Goal: Task Accomplishment & Management: Use online tool/utility

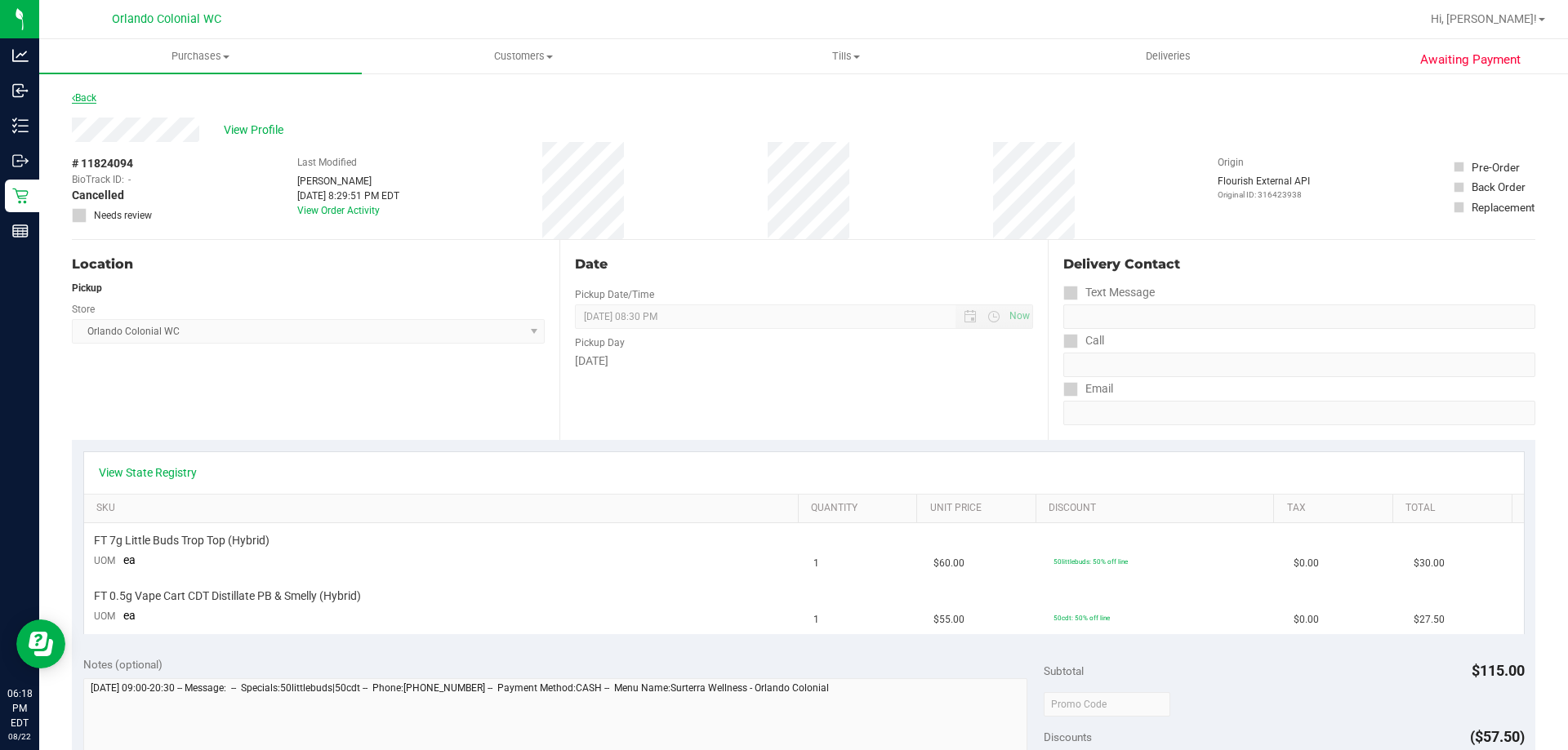
click at [80, 101] on link "Back" at bounding box center [83, 98] width 24 height 12
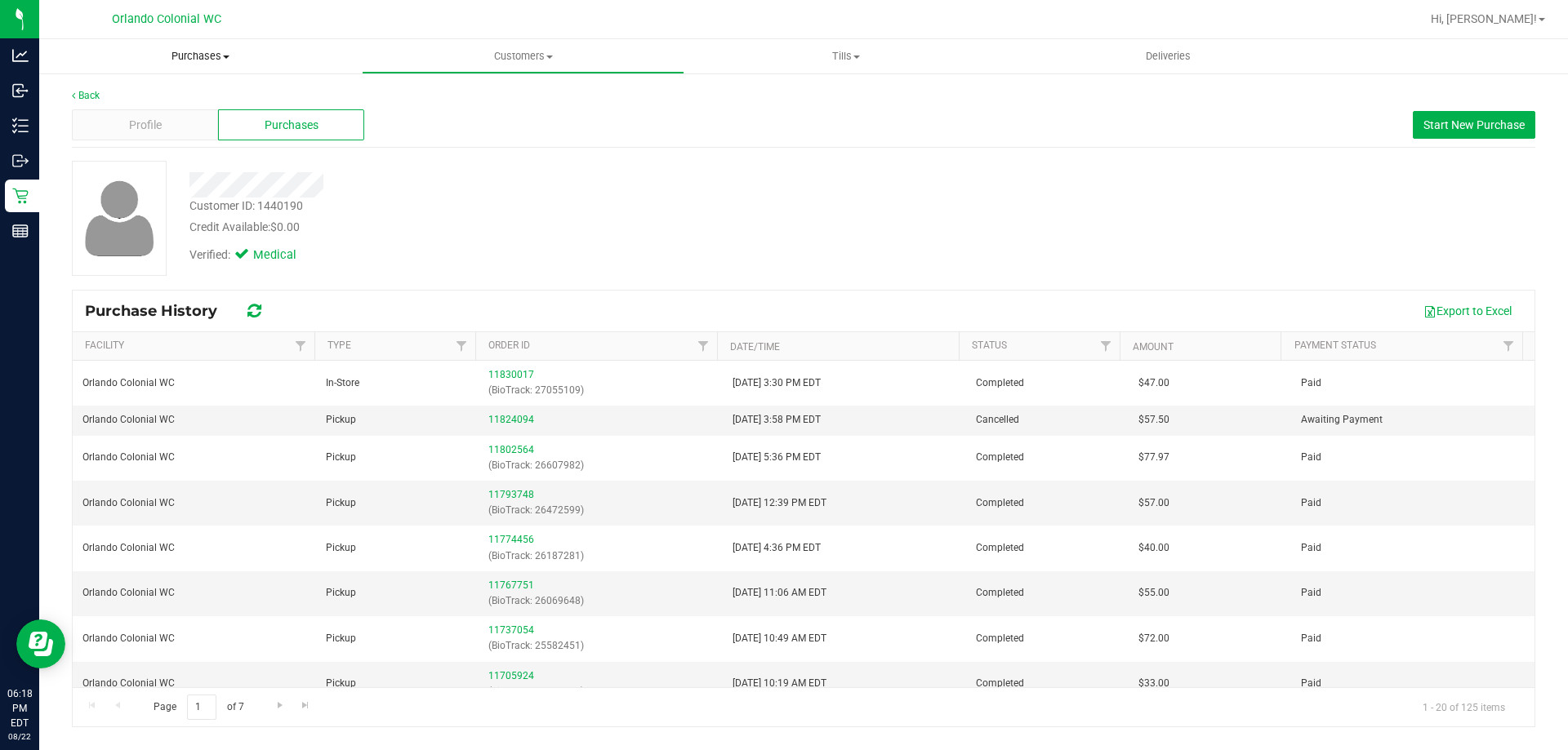
click at [220, 44] on uib-tab-heading "Purchases Summary of purchases Fulfillment All purchases" at bounding box center [201, 57] width 322 height 35
click at [215, 56] on span "Purchases" at bounding box center [201, 56] width 322 height 14
click at [188, 50] on span "Purchases" at bounding box center [201, 56] width 322 height 14
click at [146, 115] on li "Fulfillment" at bounding box center [201, 119] width 322 height 19
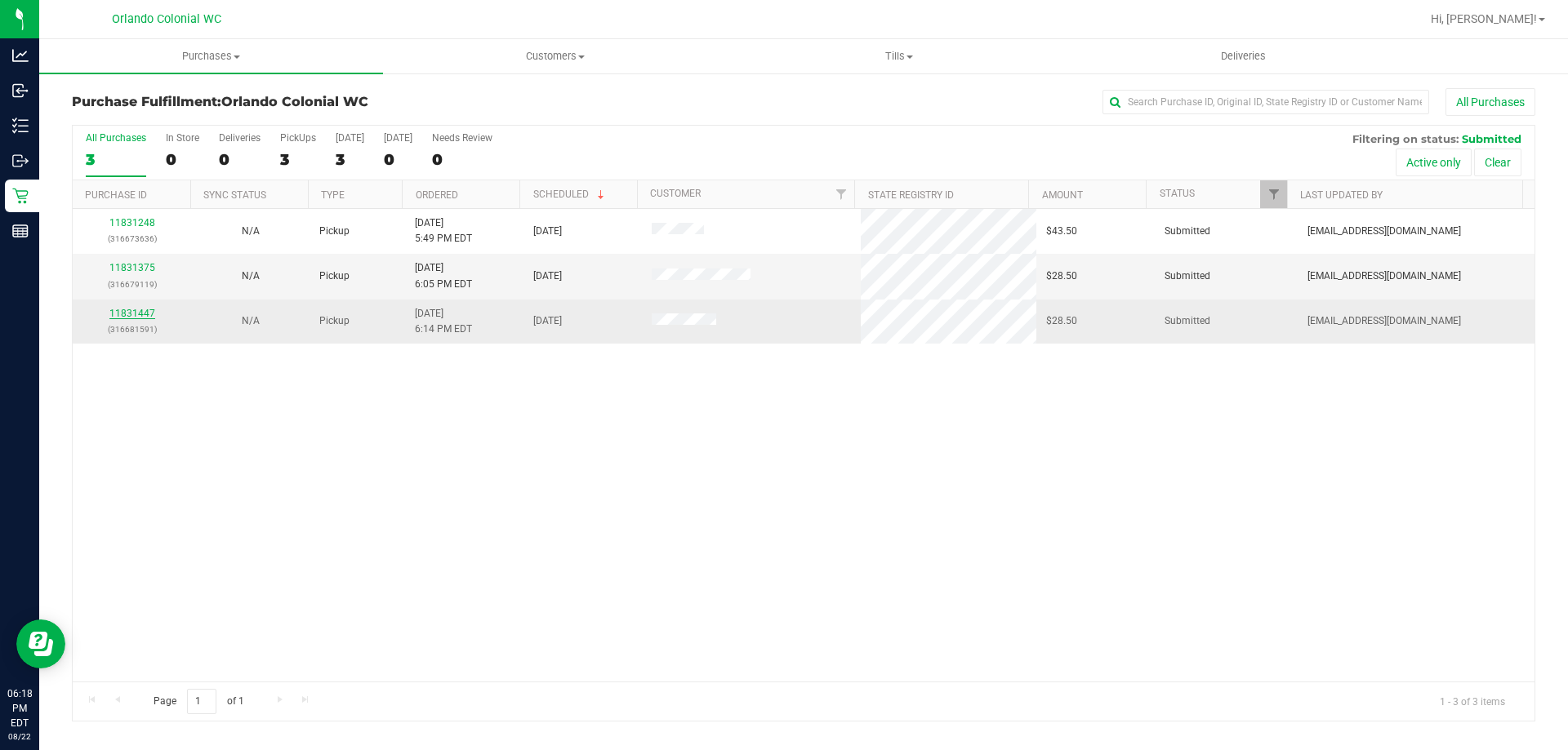
click at [135, 318] on link "11831447" at bounding box center [131, 314] width 45 height 12
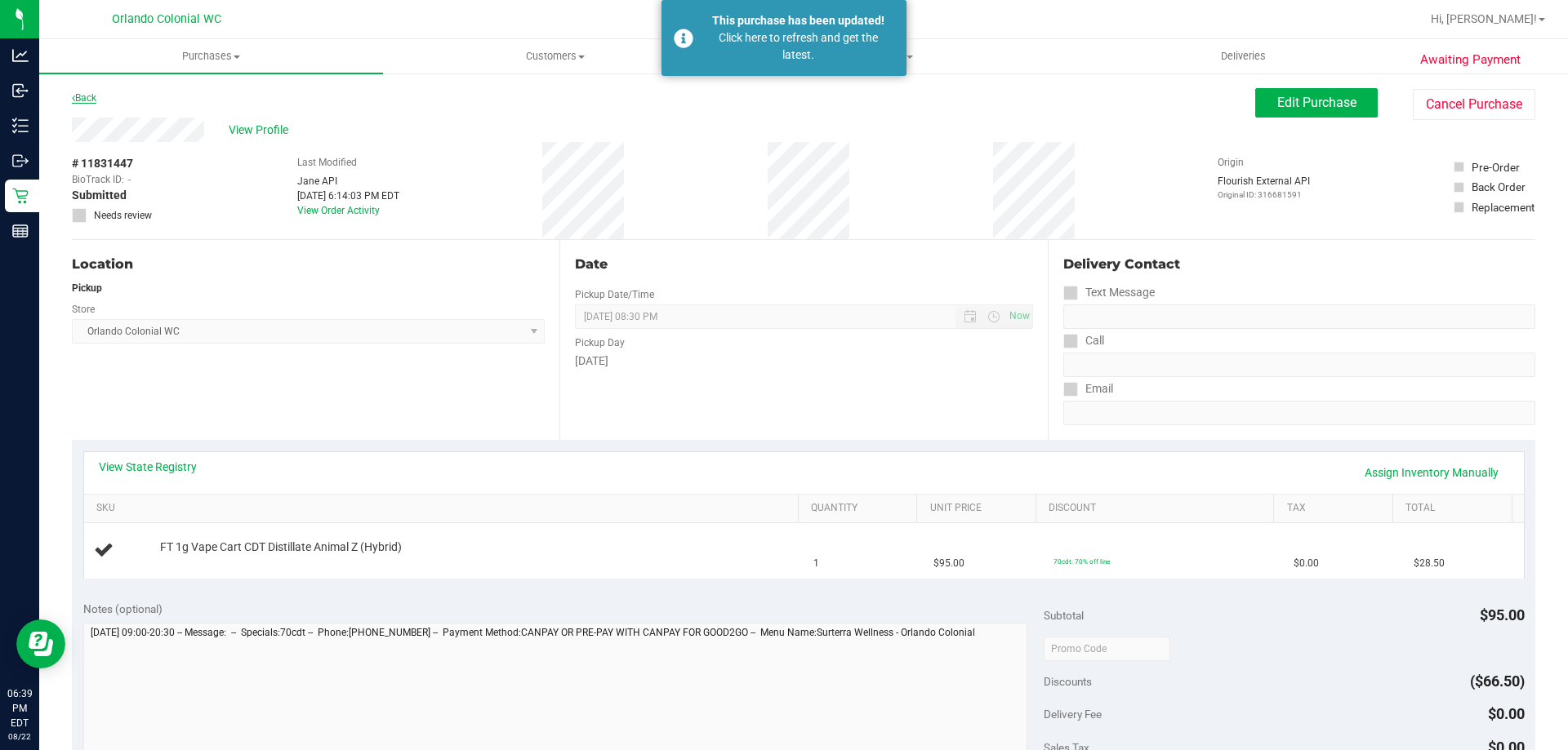
click at [91, 97] on link "Back" at bounding box center [83, 98] width 24 height 12
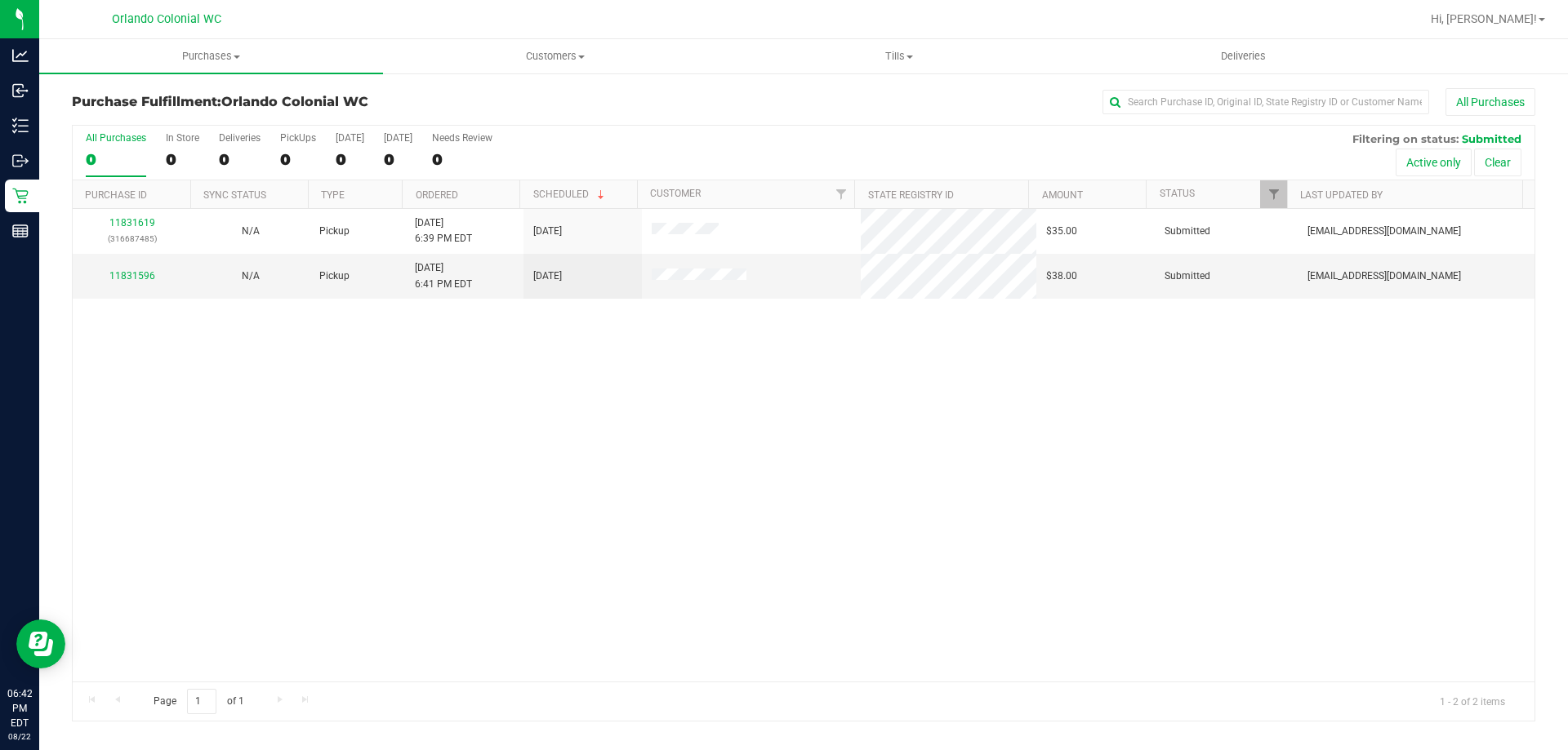
click at [135, 226] on link "11831619" at bounding box center [131, 223] width 45 height 12
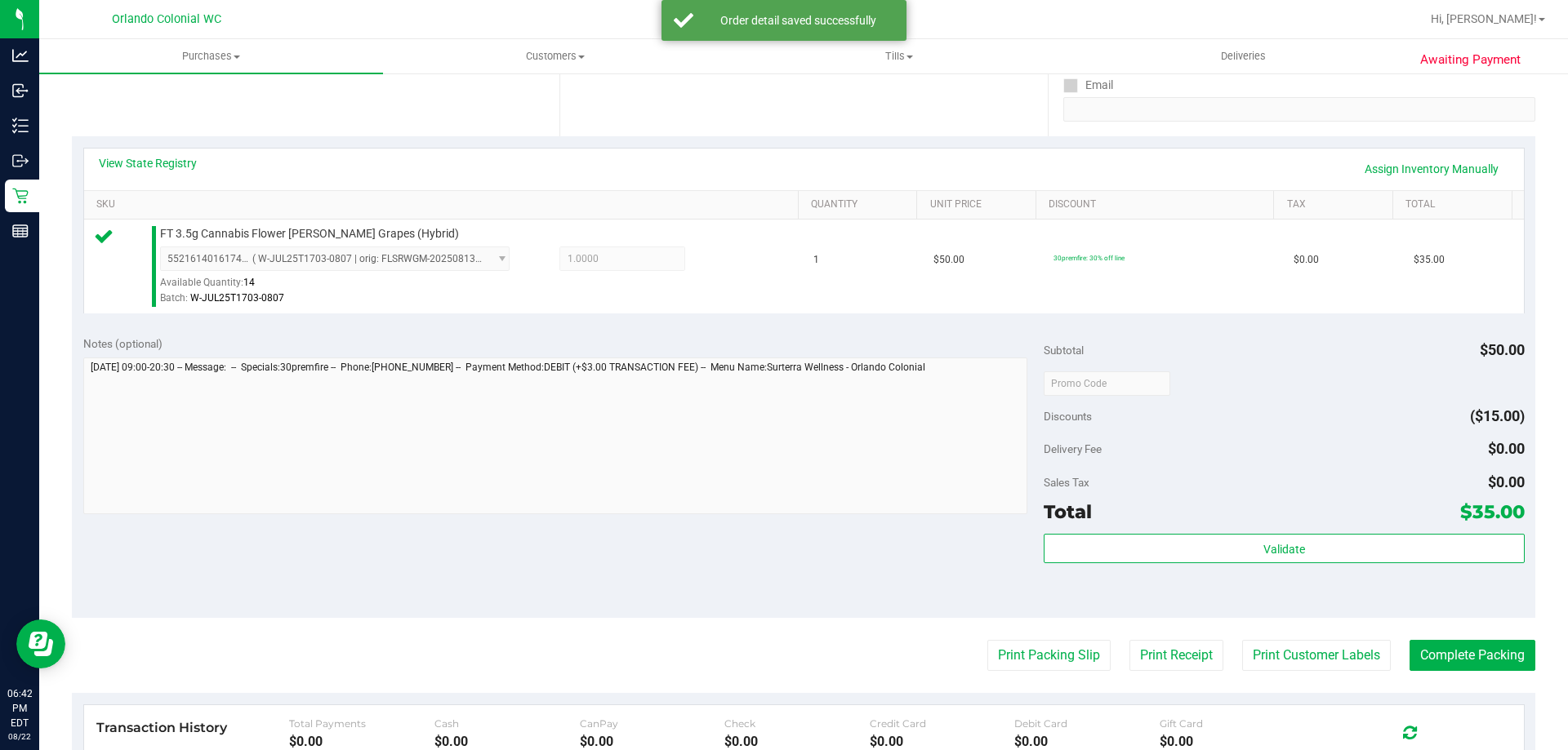
scroll to position [585, 0]
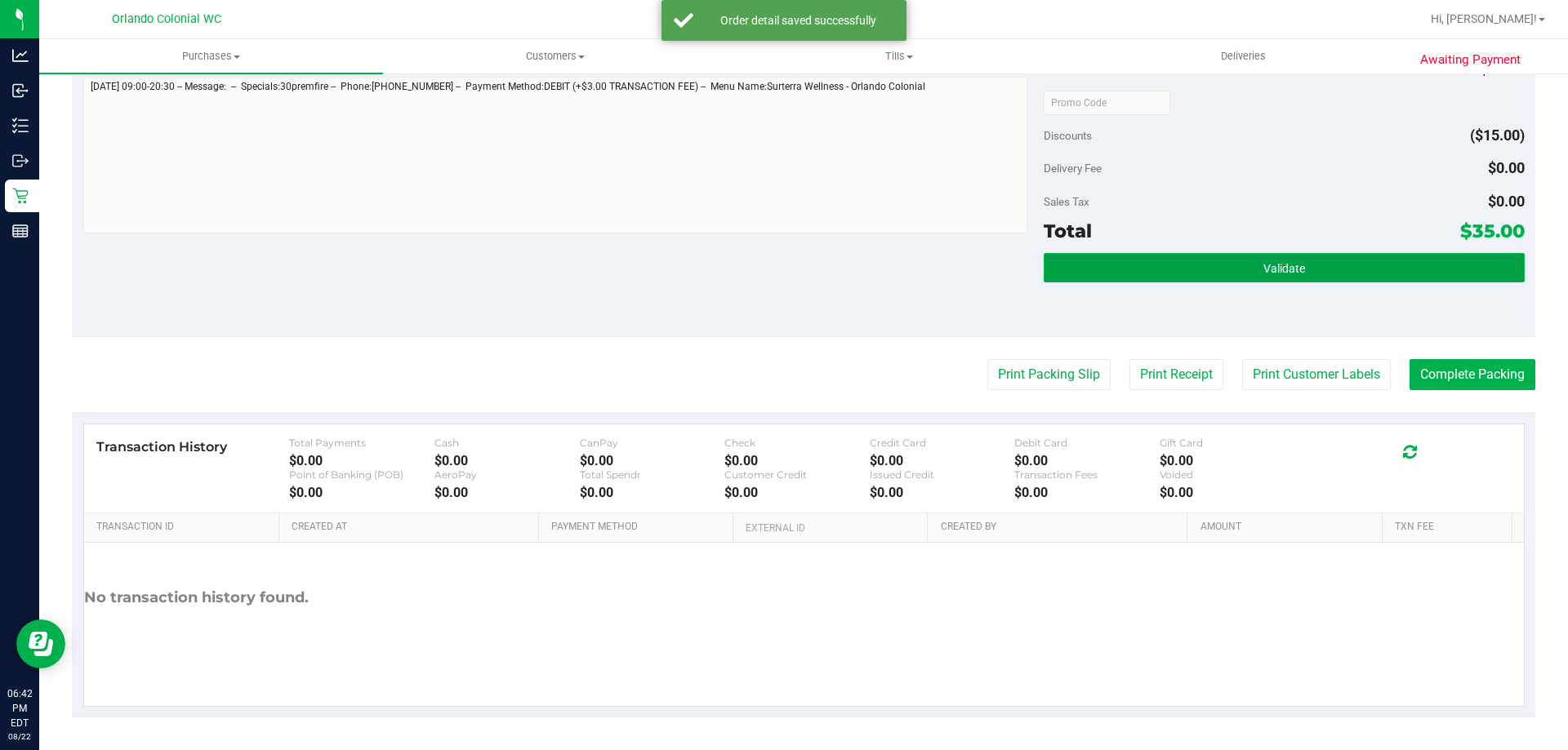
click at [1186, 273] on button "Validate" at bounding box center [1283, 267] width 480 height 29
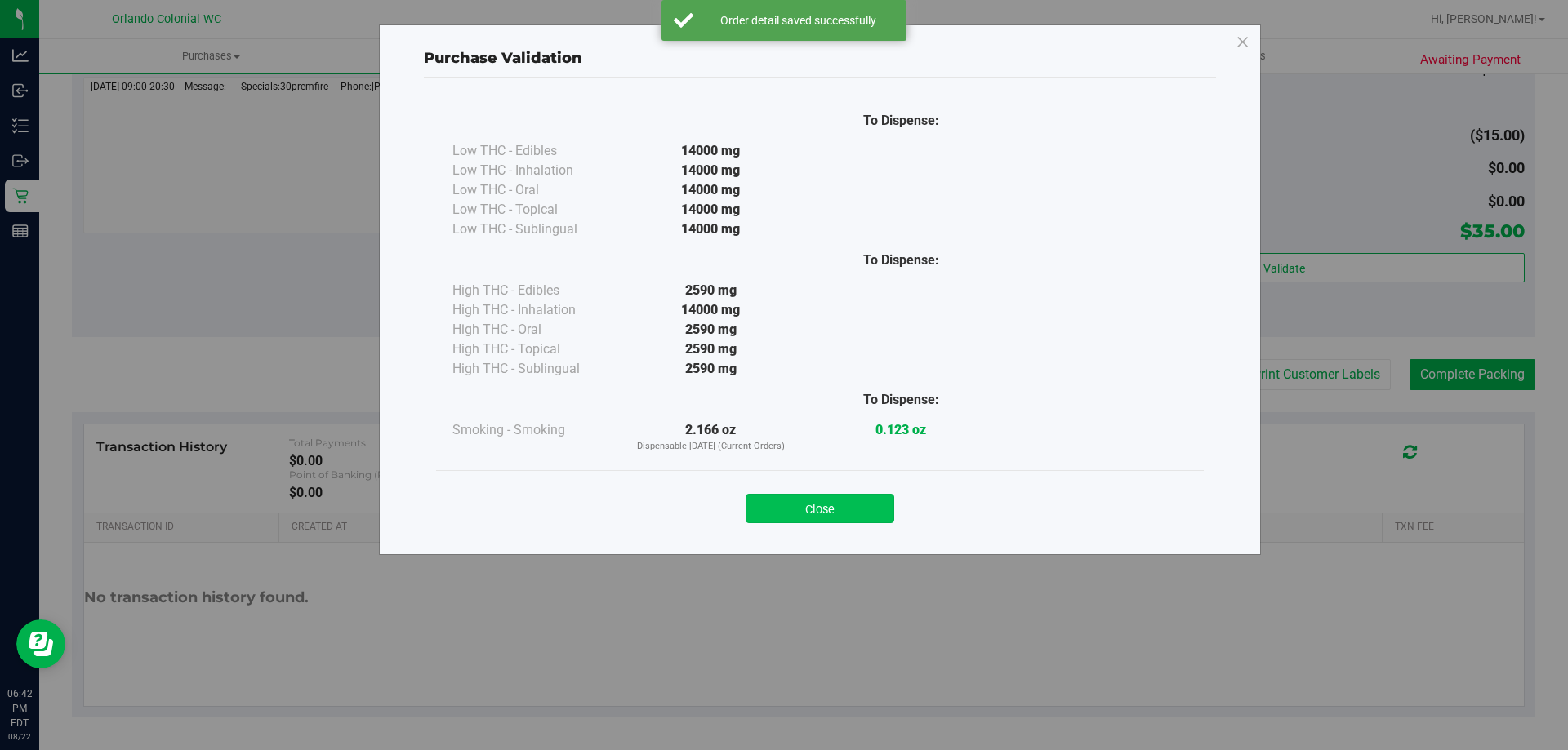
click at [852, 512] on button "Close" at bounding box center [820, 509] width 149 height 29
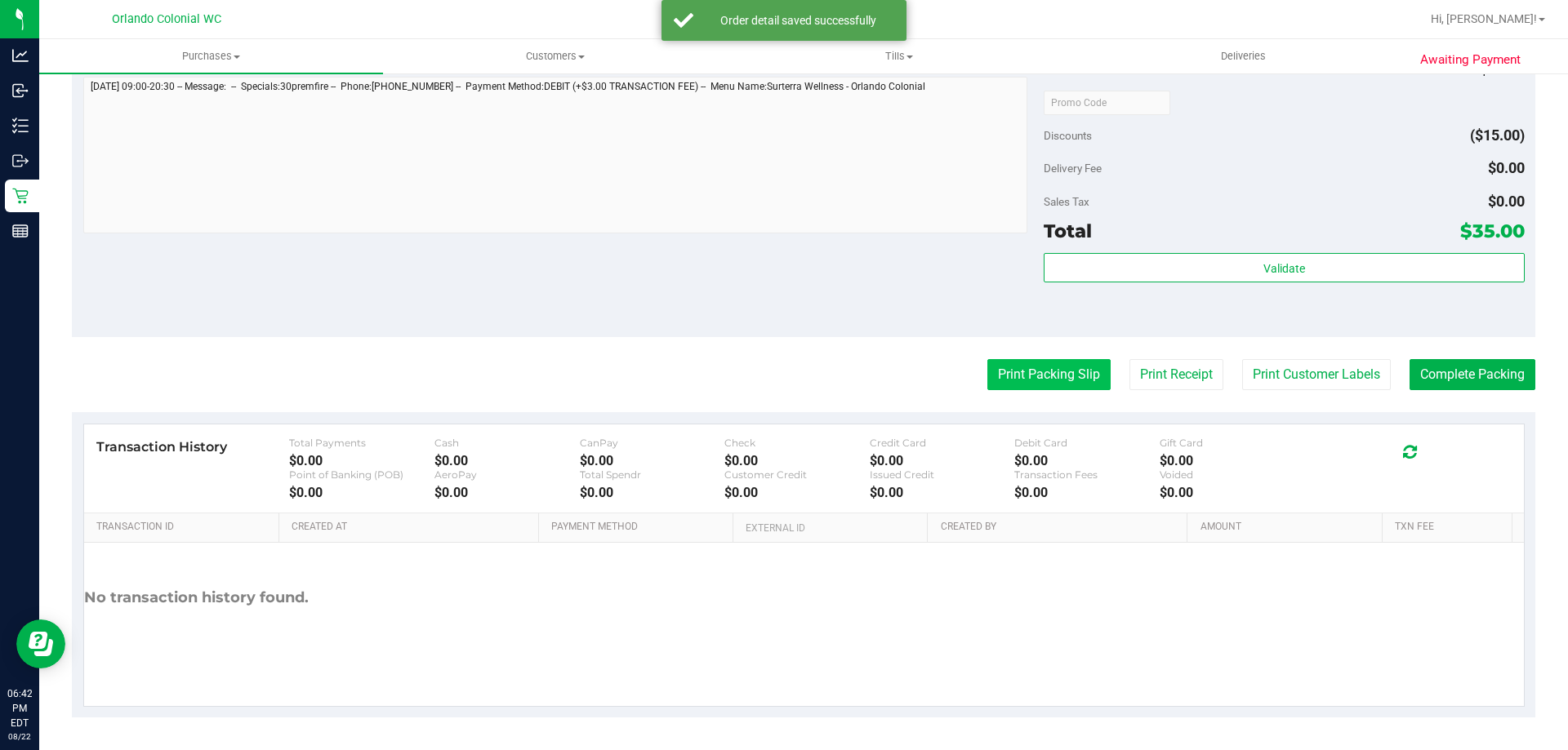
click at [1041, 371] on button "Print Packing Slip" at bounding box center [1050, 375] width 124 height 31
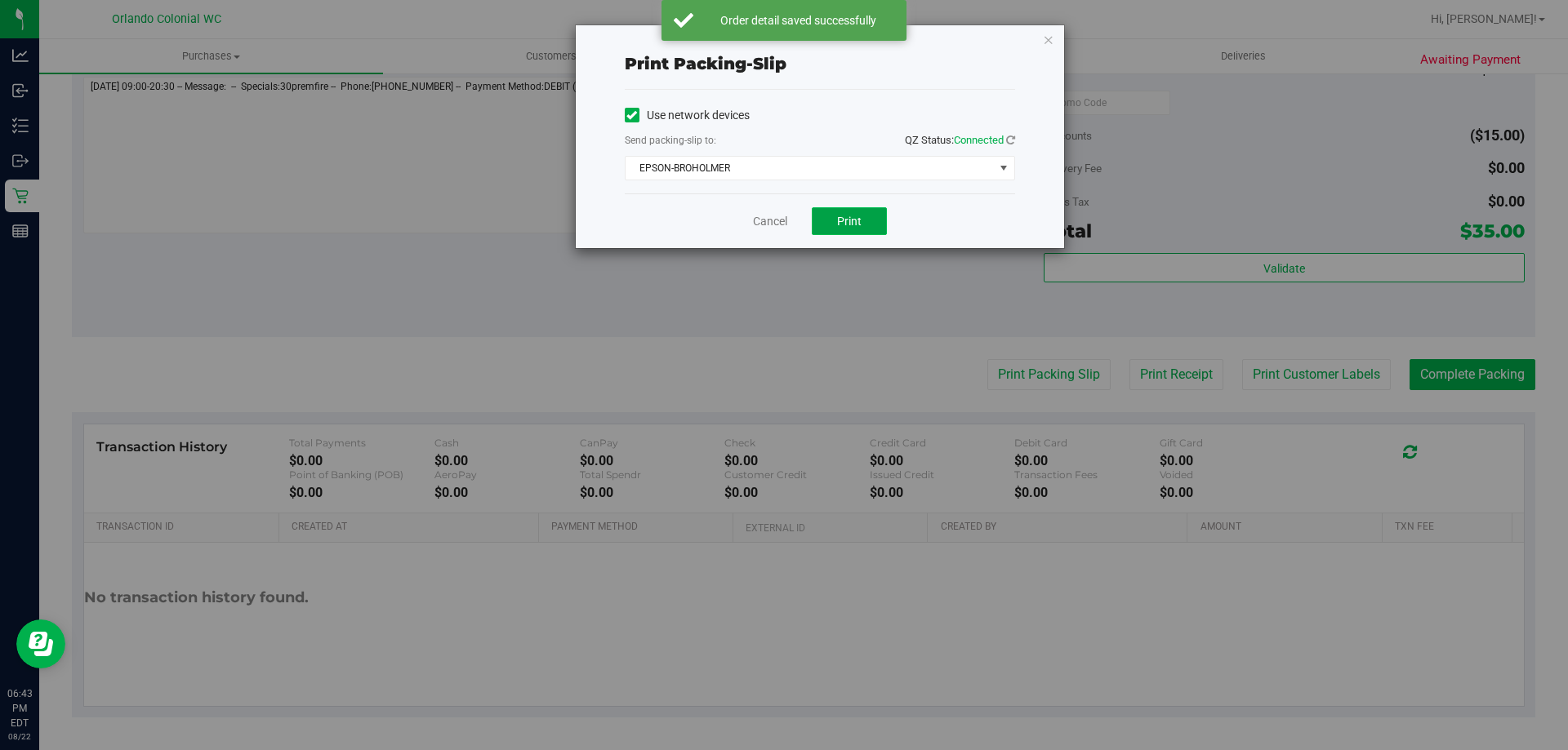
click at [849, 219] on span "Print" at bounding box center [849, 221] width 24 height 14
click at [769, 224] on link "Cancel" at bounding box center [770, 222] width 35 height 17
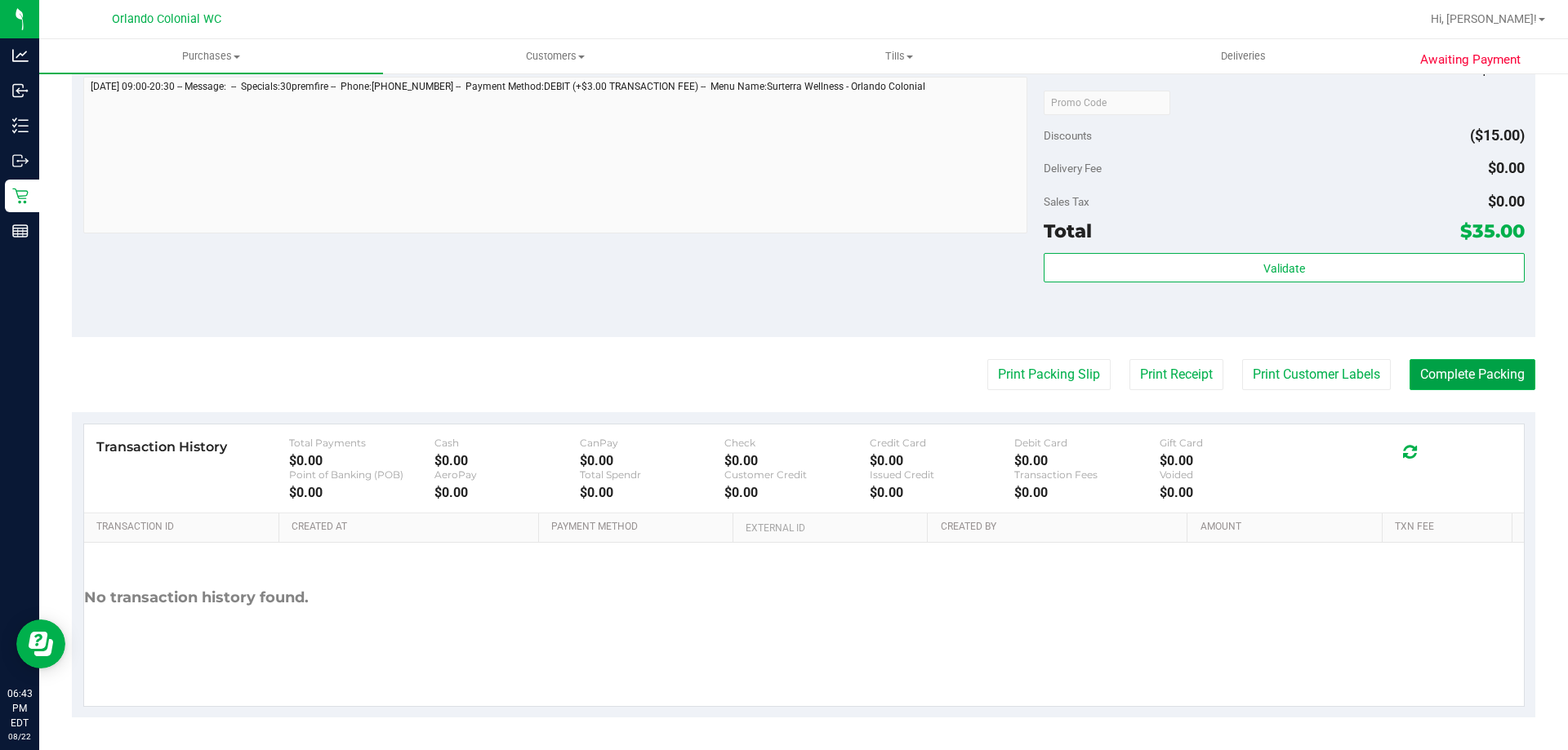
click at [1459, 371] on button "Complete Packing" at bounding box center [1472, 375] width 126 height 31
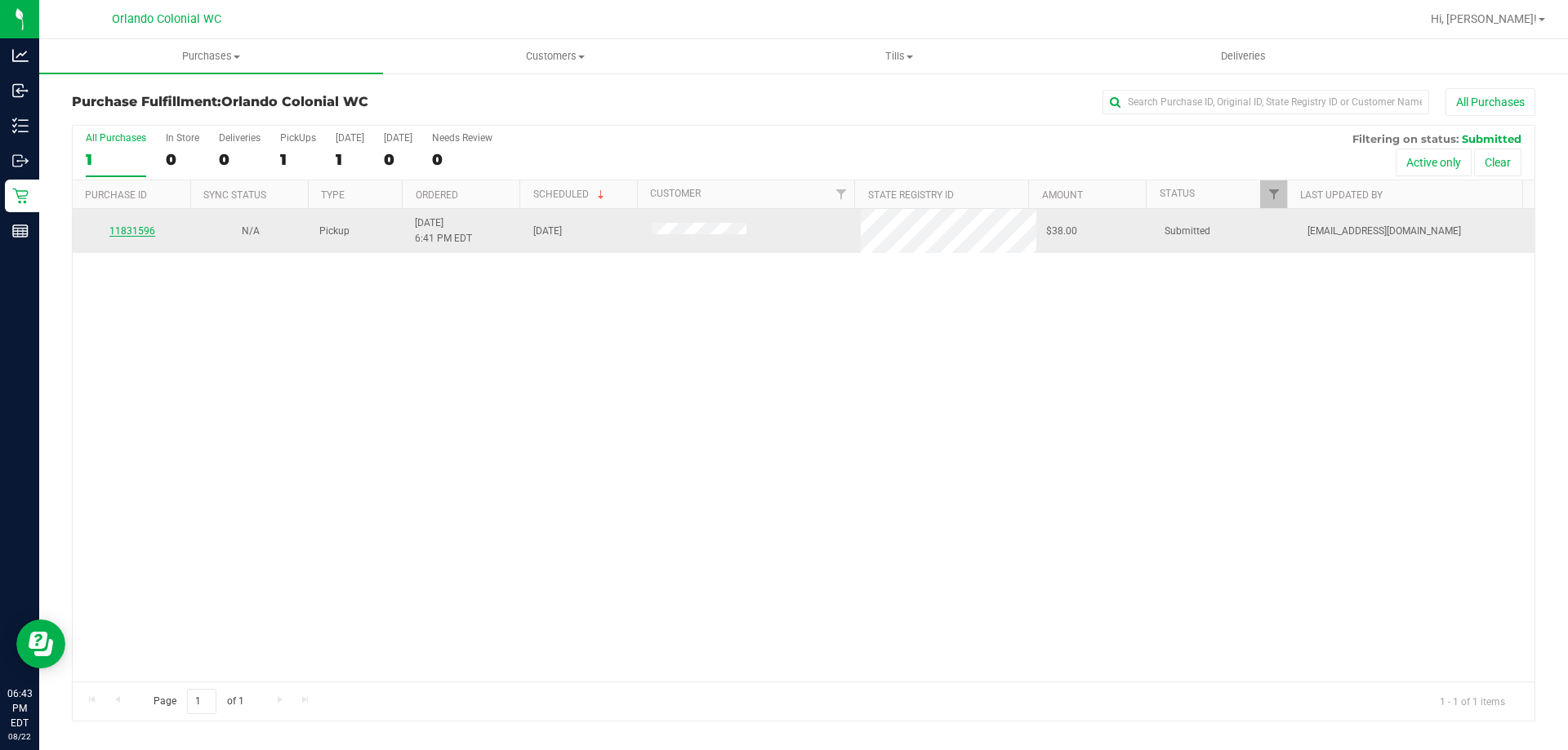
click at [118, 236] on link "11831596" at bounding box center [131, 231] width 45 height 12
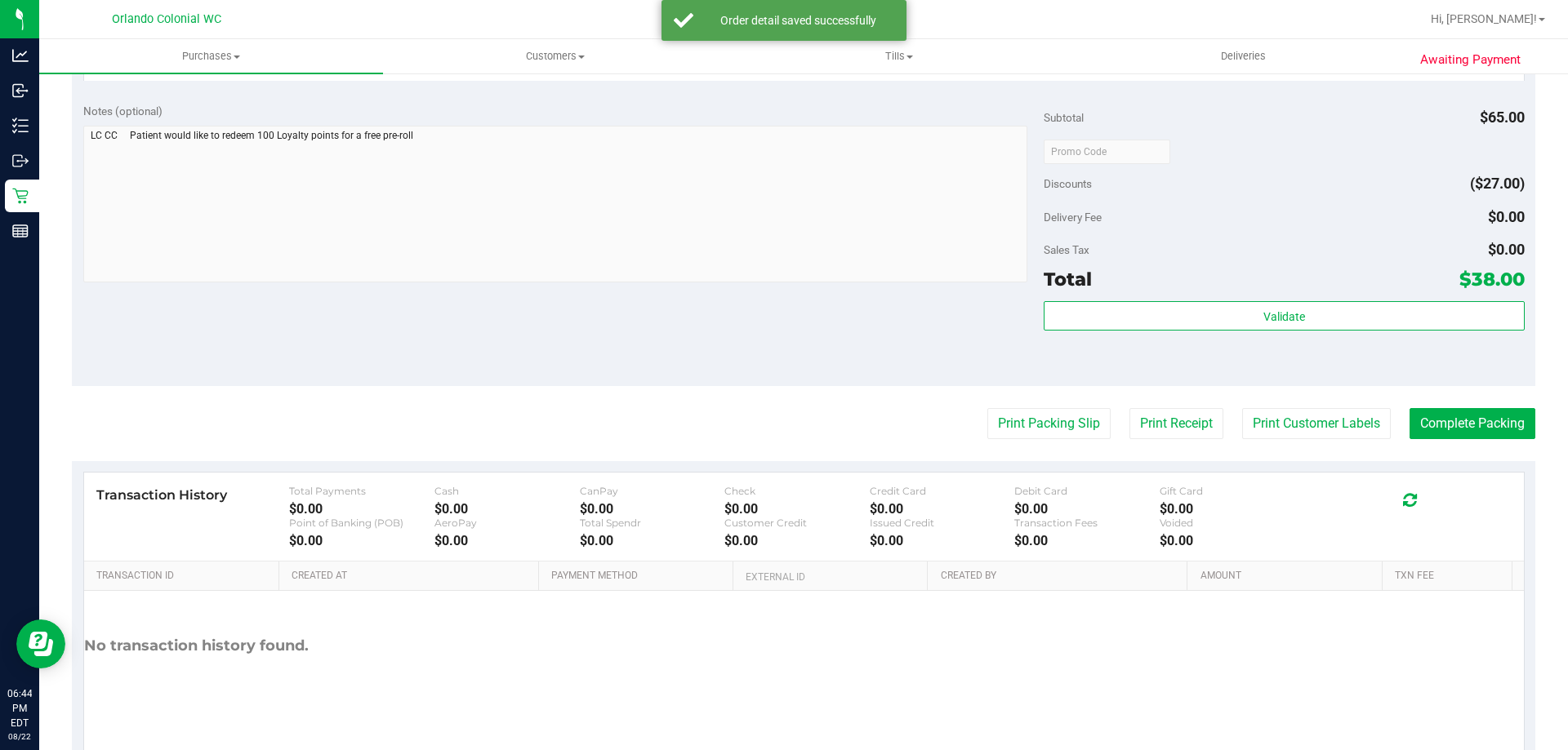
scroll to position [774, 0]
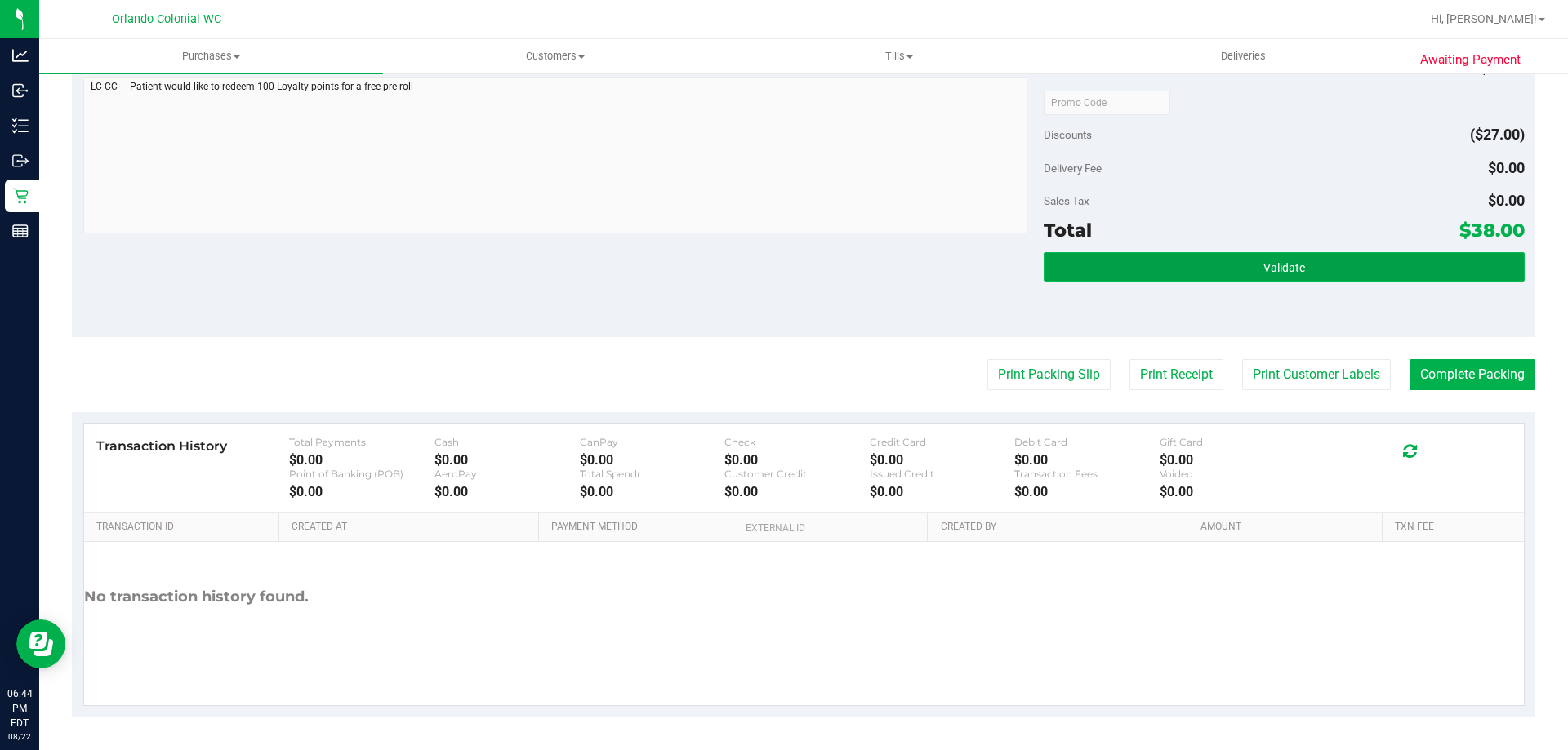
click at [1218, 278] on button "Validate" at bounding box center [1283, 266] width 480 height 29
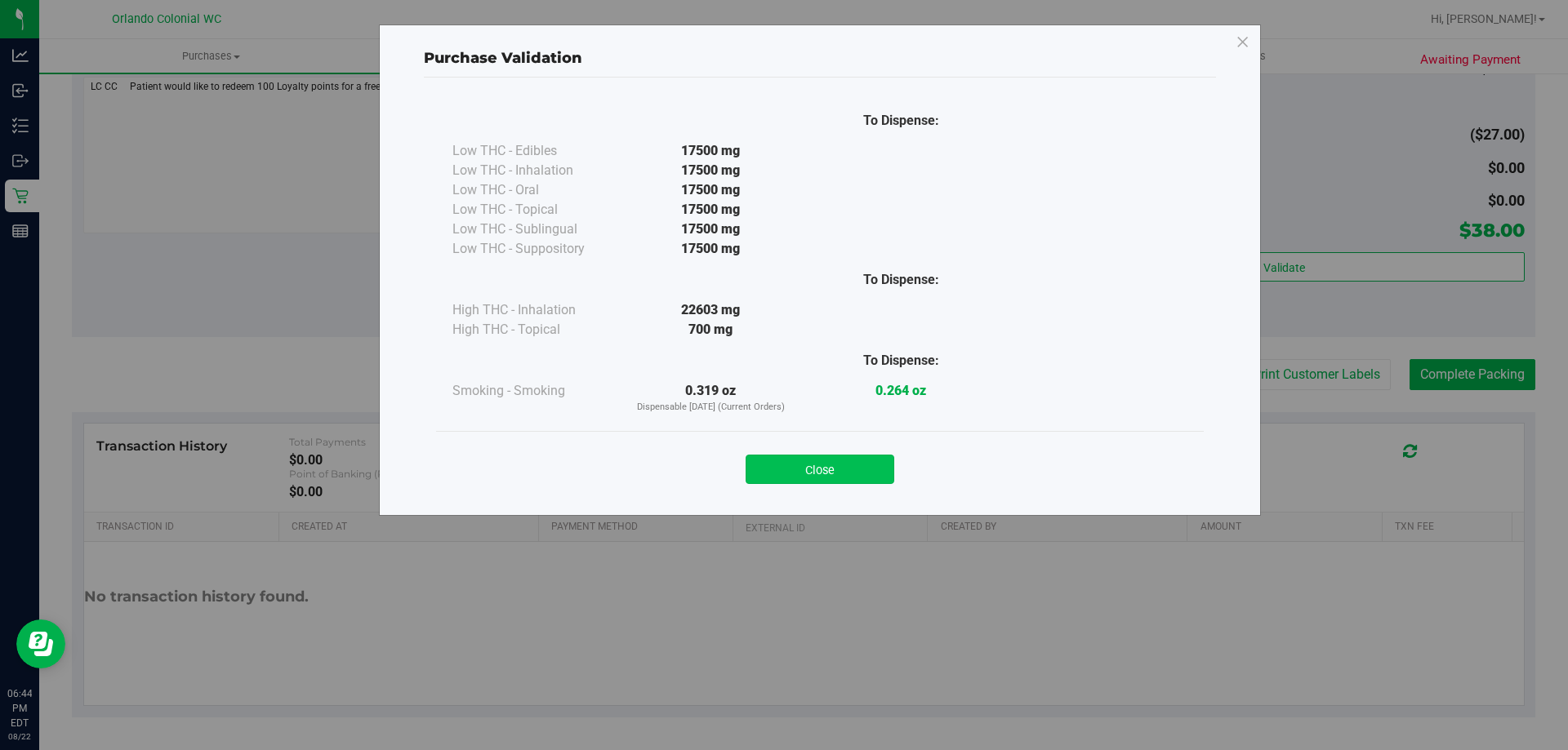
click at [856, 474] on button "Close" at bounding box center [820, 469] width 149 height 29
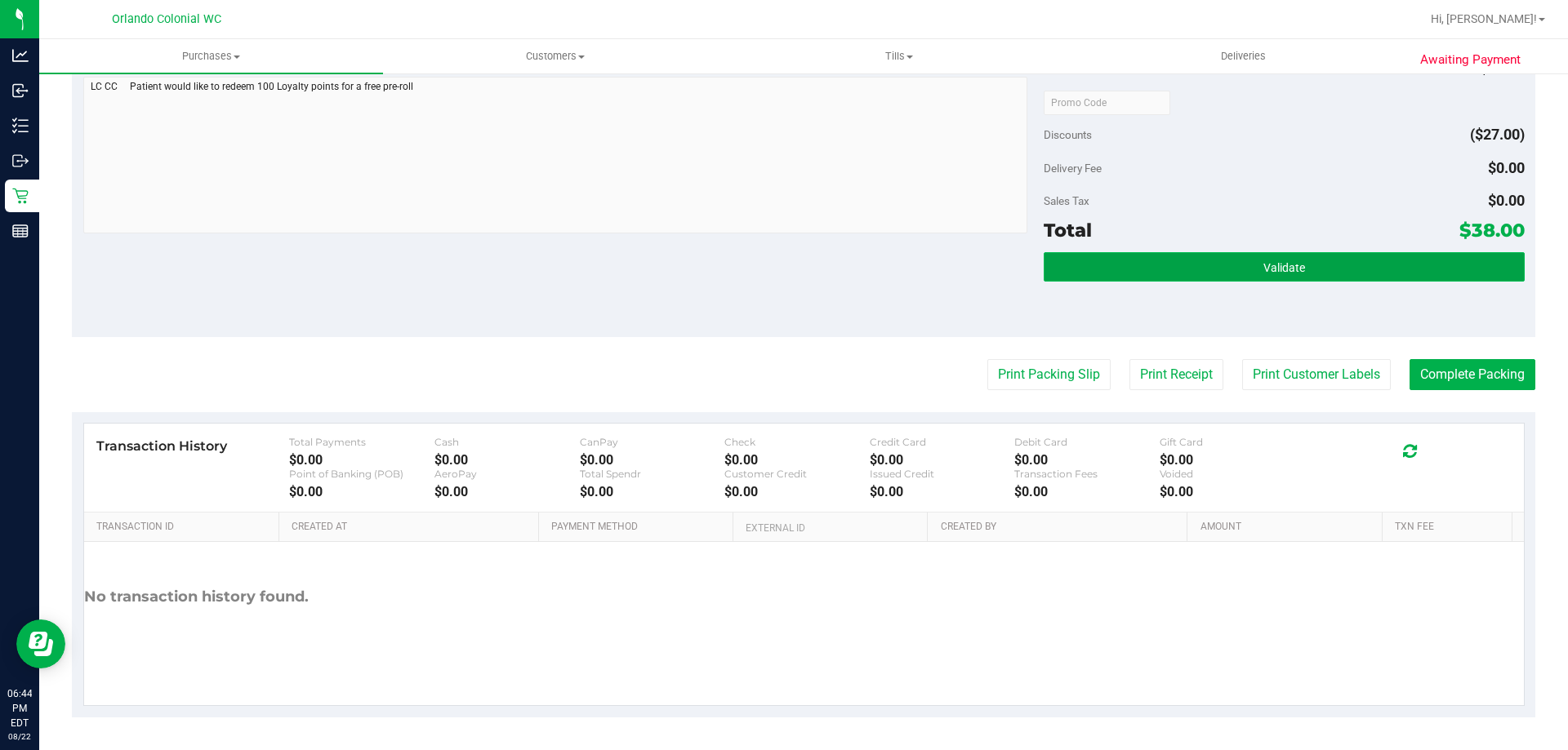
click at [1082, 263] on button "Validate" at bounding box center [1283, 266] width 480 height 29
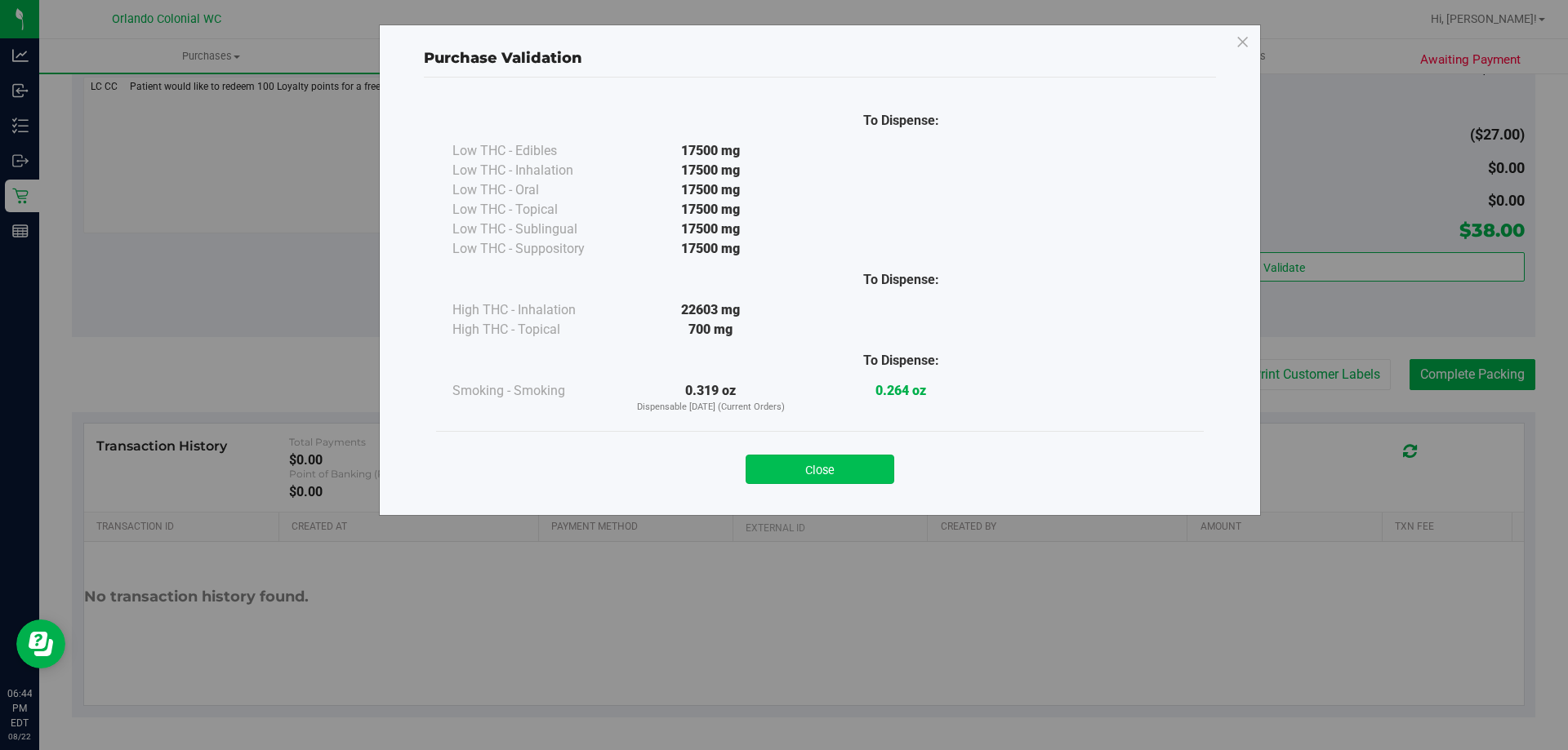
click at [818, 455] on button "Close" at bounding box center [820, 469] width 149 height 29
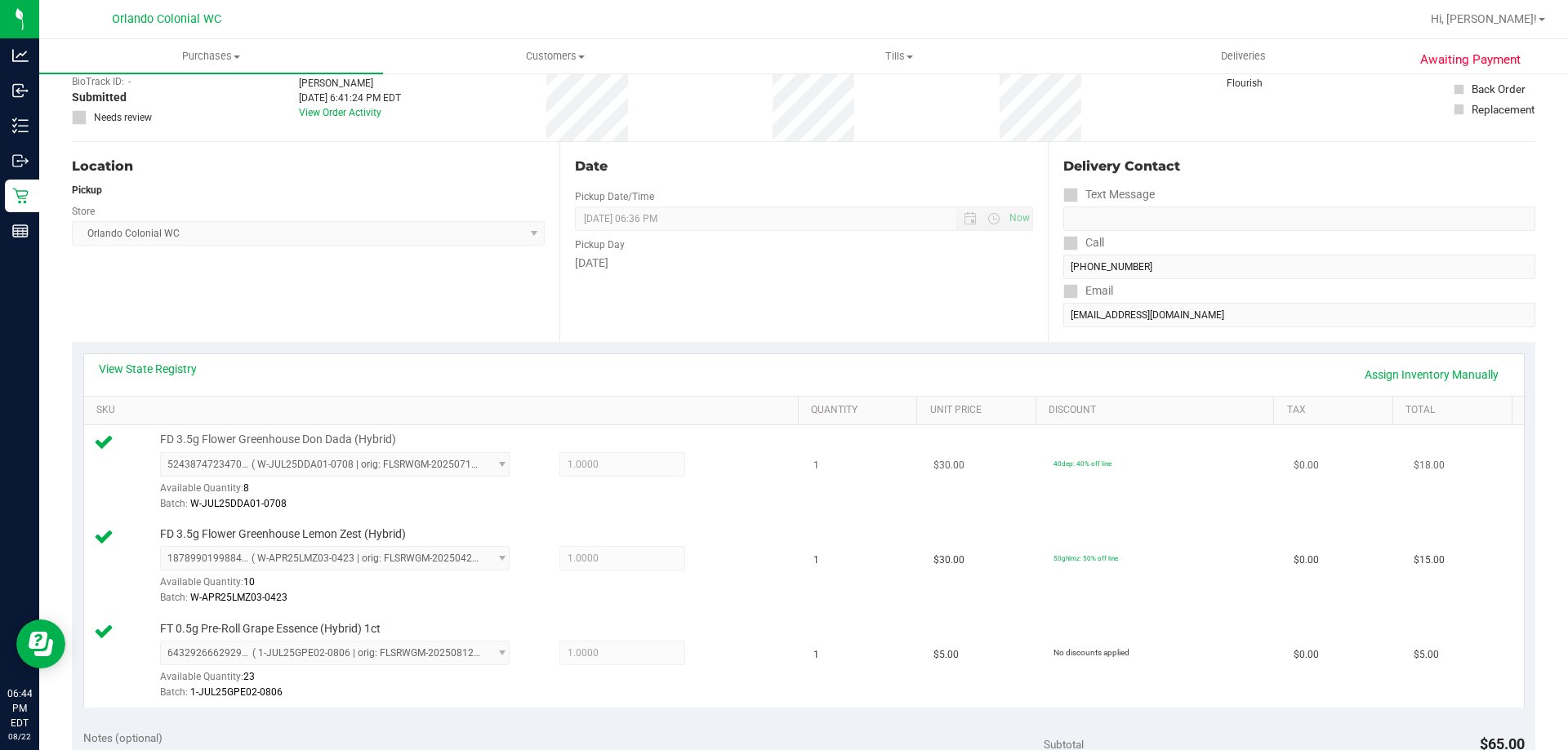
scroll to position [0, 0]
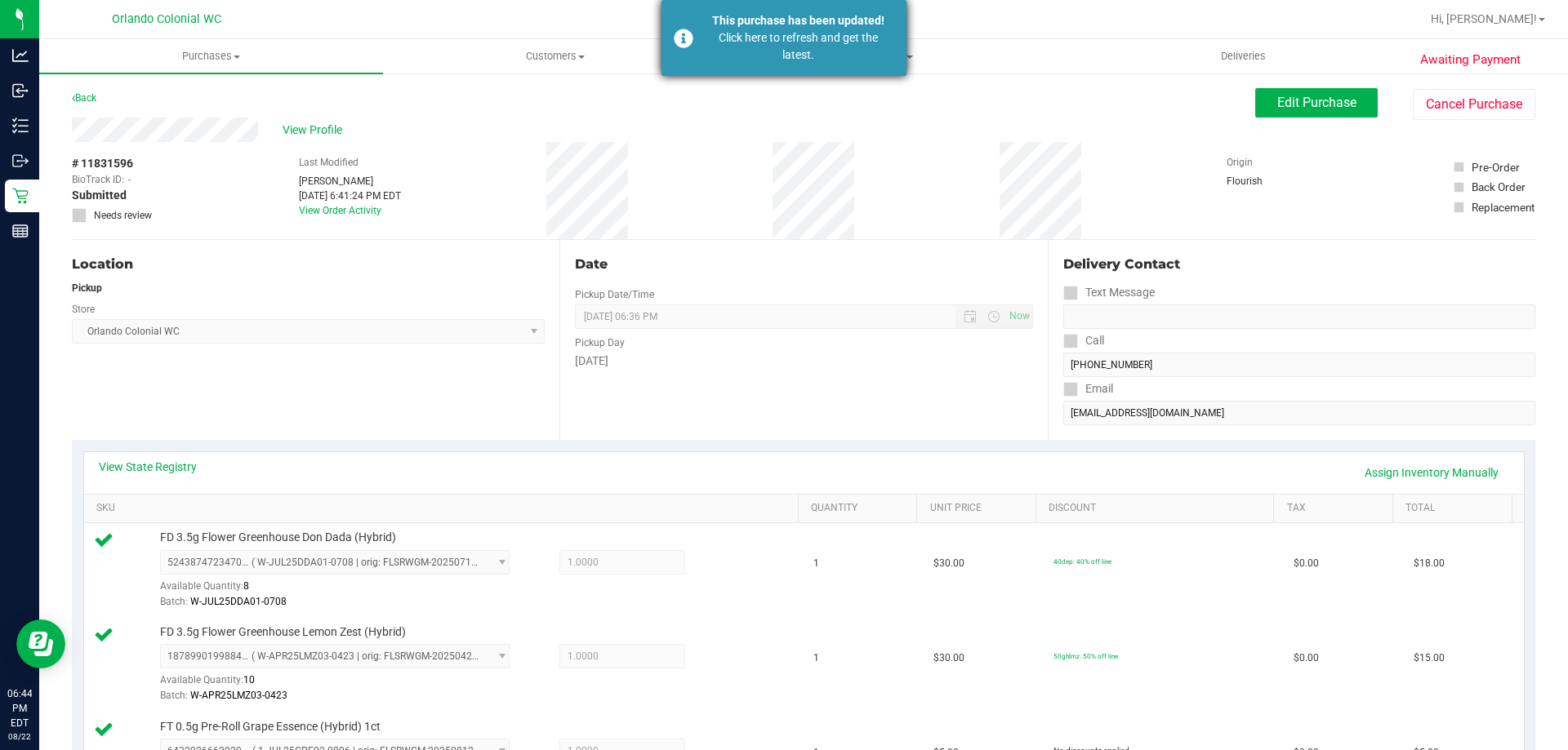
click at [732, 41] on div "Click here to refresh and get the latest." at bounding box center [798, 46] width 192 height 35
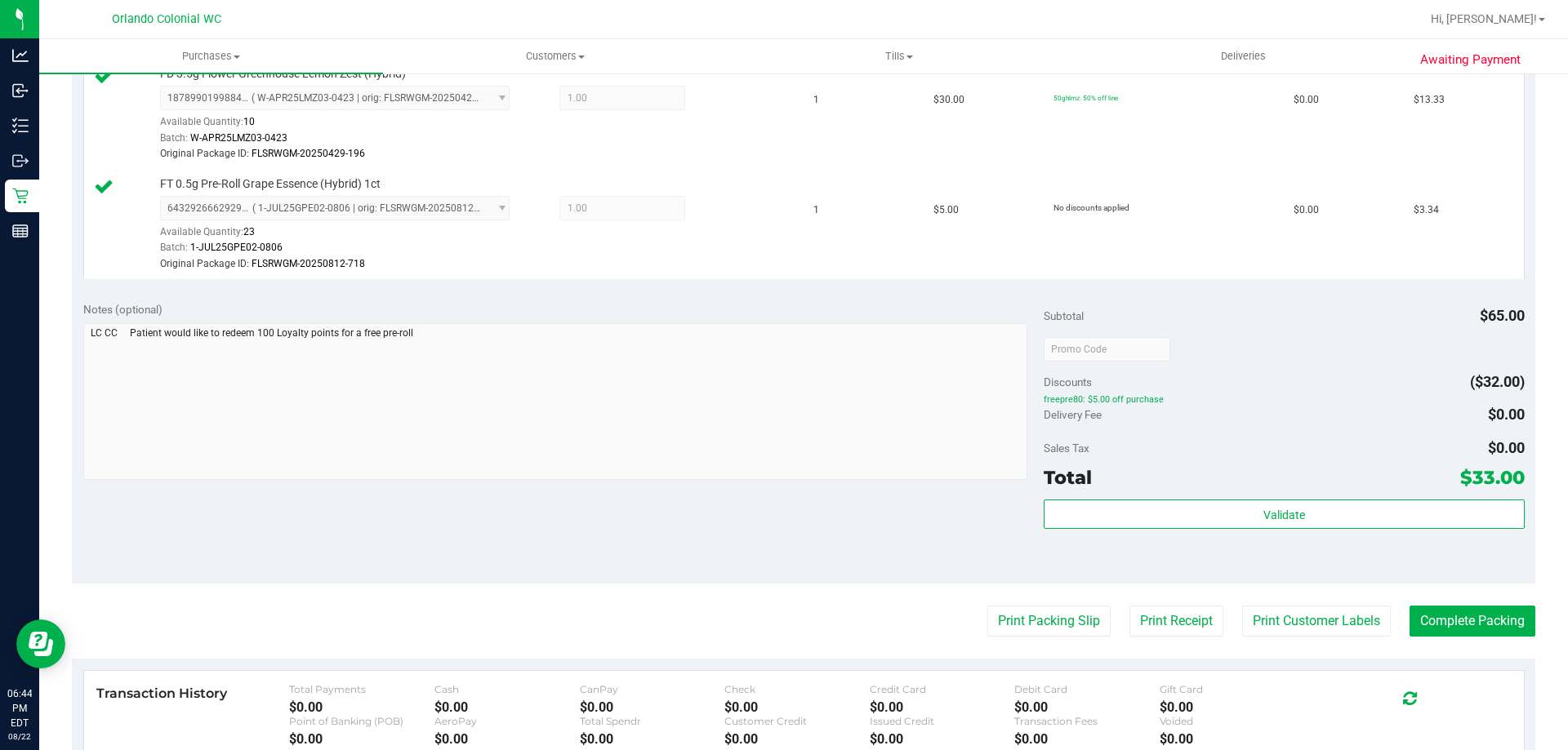
scroll to position [817, 0]
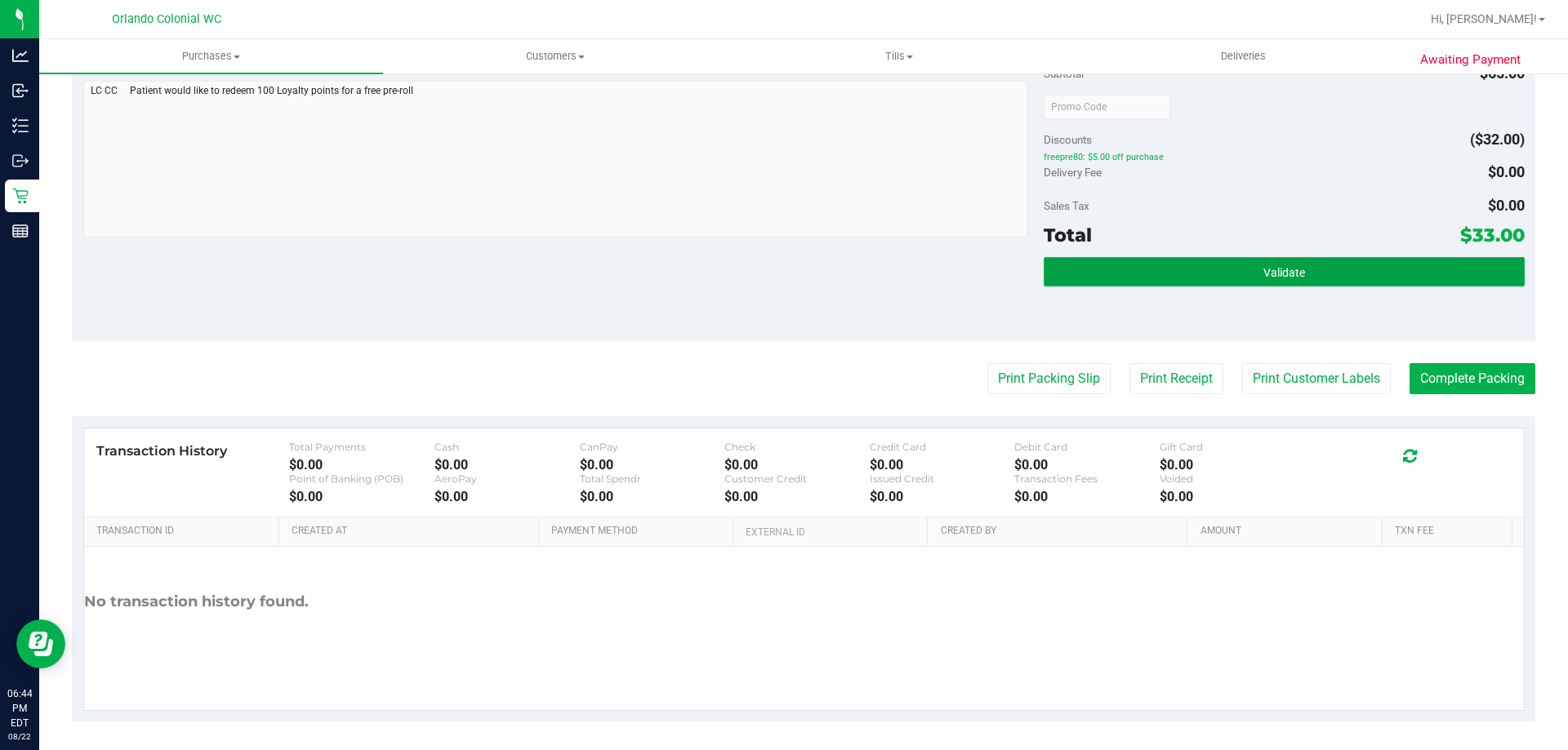
click at [1265, 272] on span "Validate" at bounding box center [1284, 273] width 42 height 14
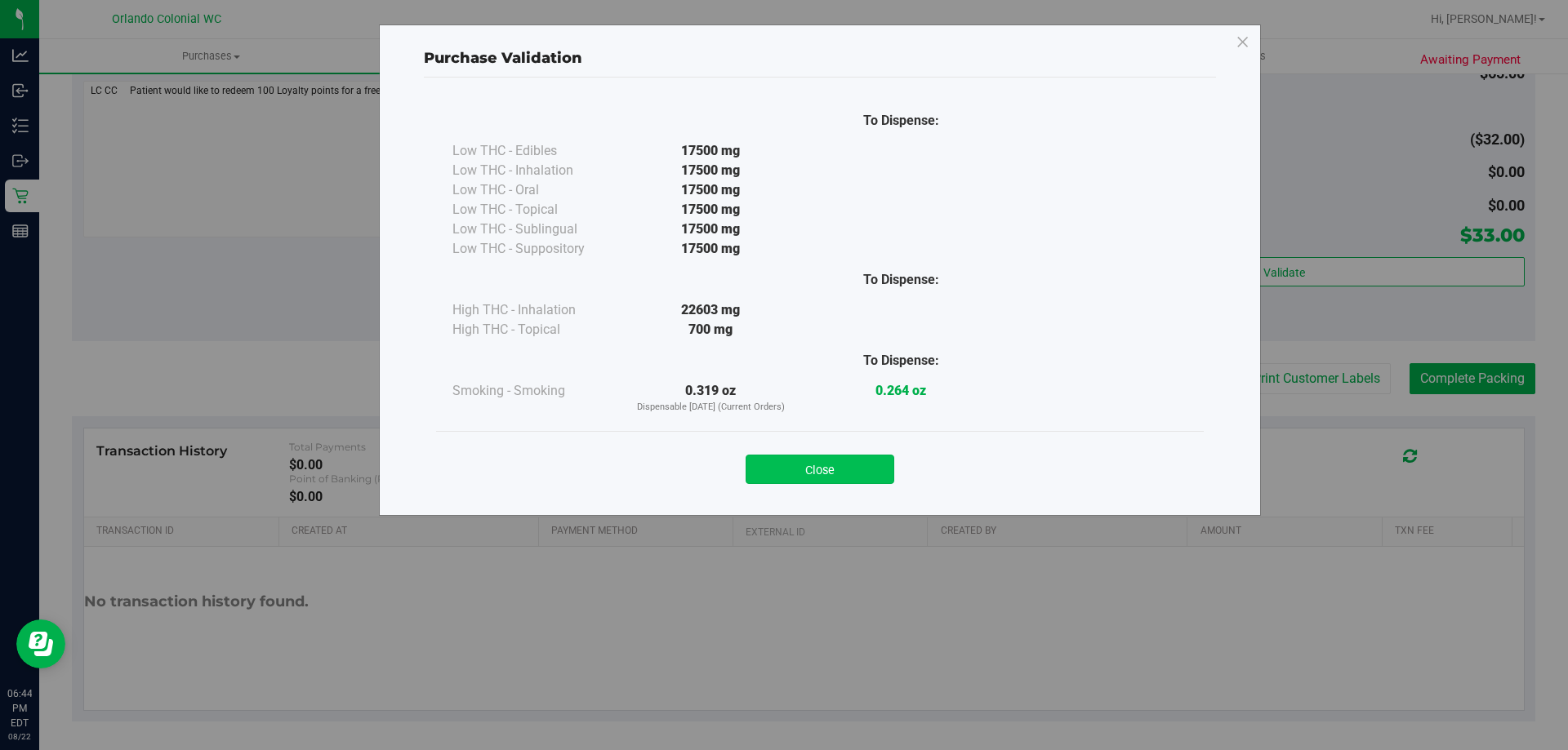
click at [855, 469] on button "Close" at bounding box center [820, 469] width 149 height 29
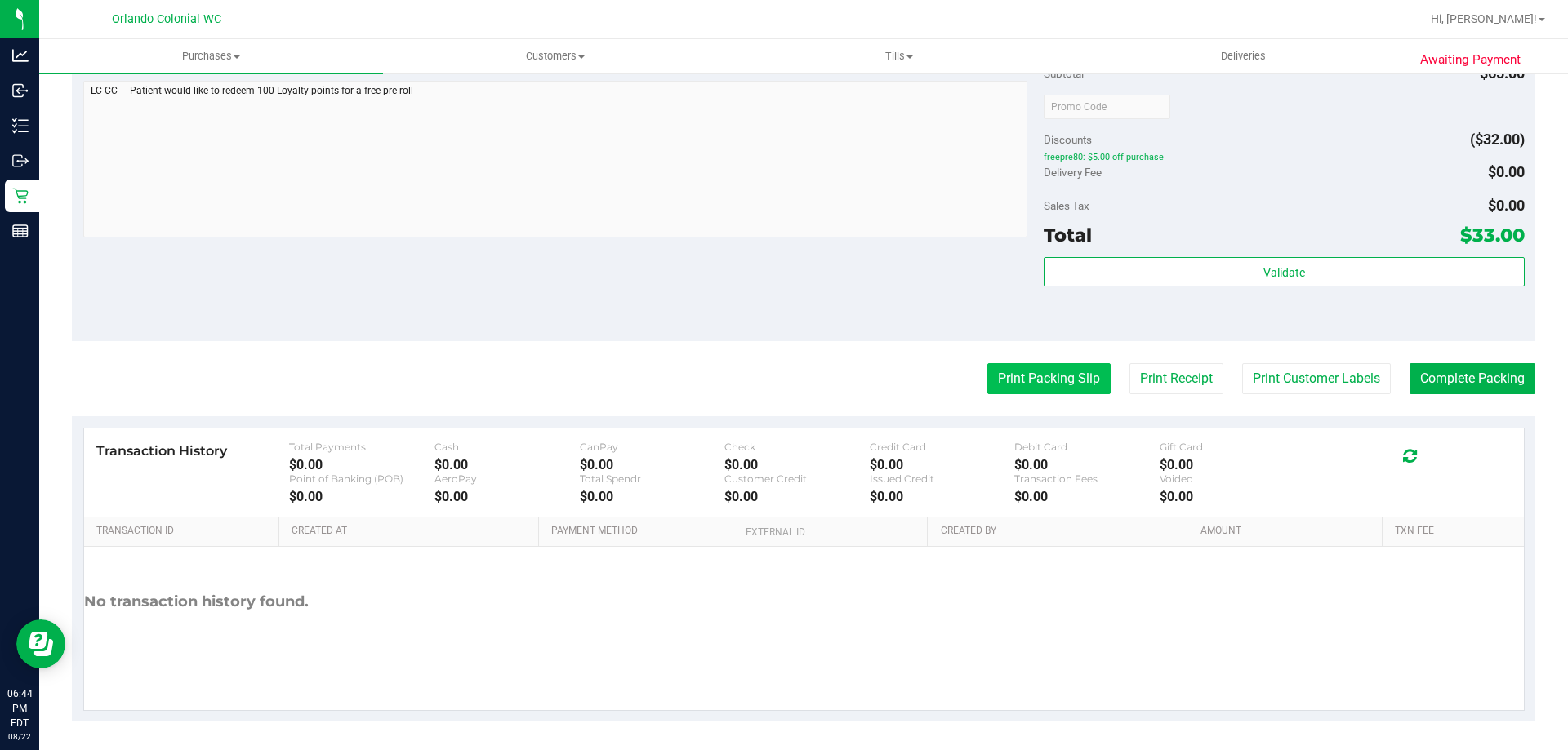
click at [1078, 368] on button "Print Packing Slip" at bounding box center [1050, 378] width 124 height 31
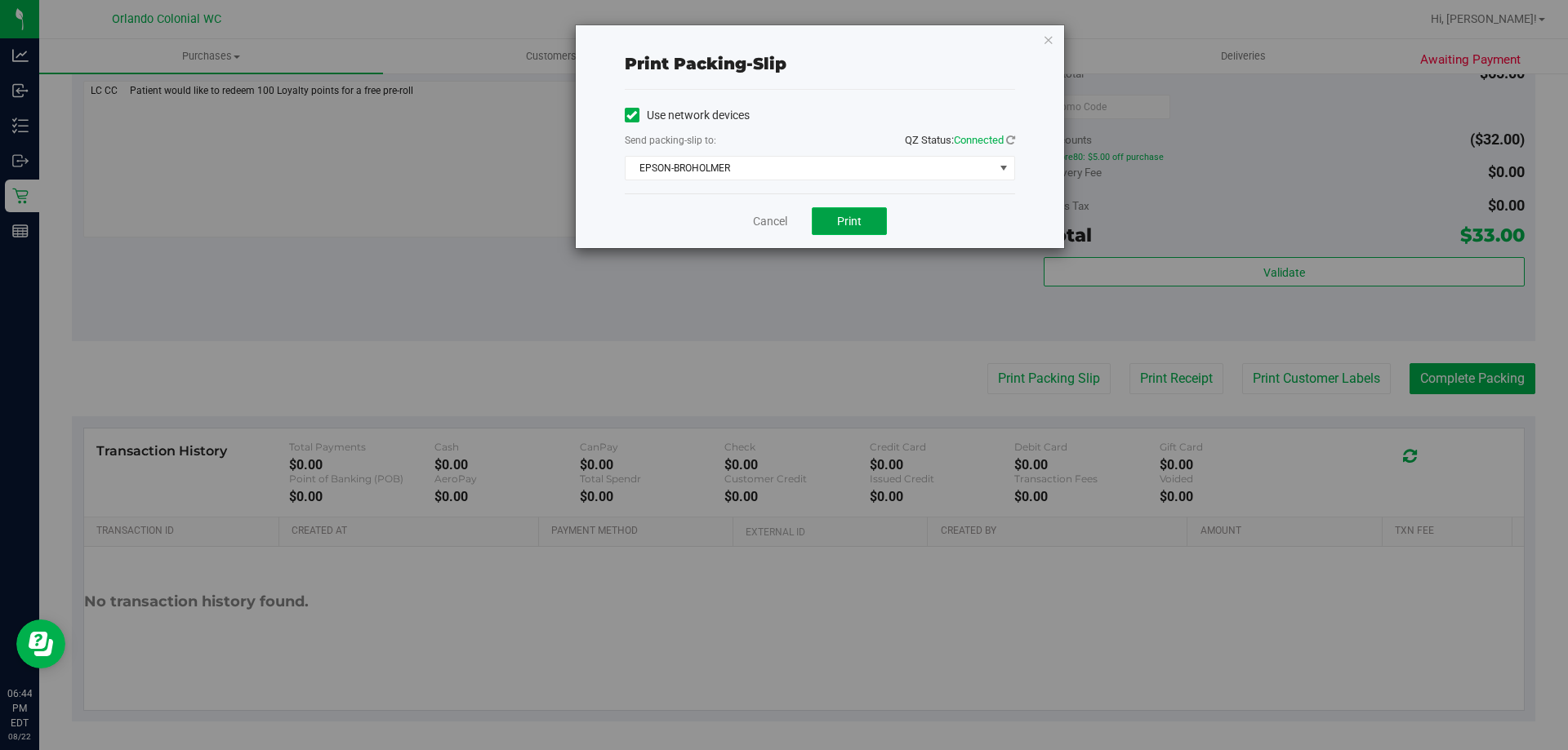
click at [850, 216] on span "Print" at bounding box center [849, 221] width 24 height 14
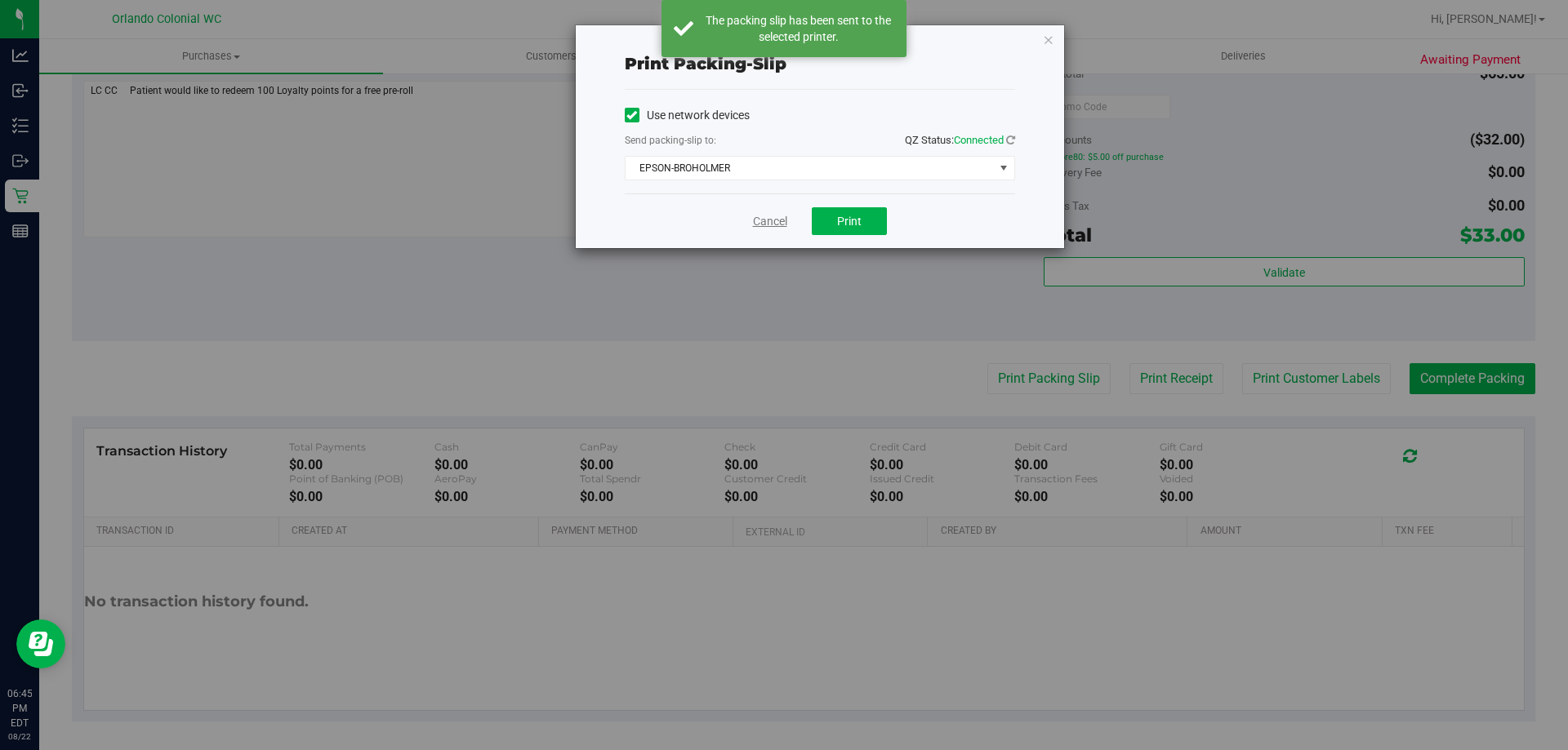
click at [768, 223] on link "Cancel" at bounding box center [770, 222] width 35 height 17
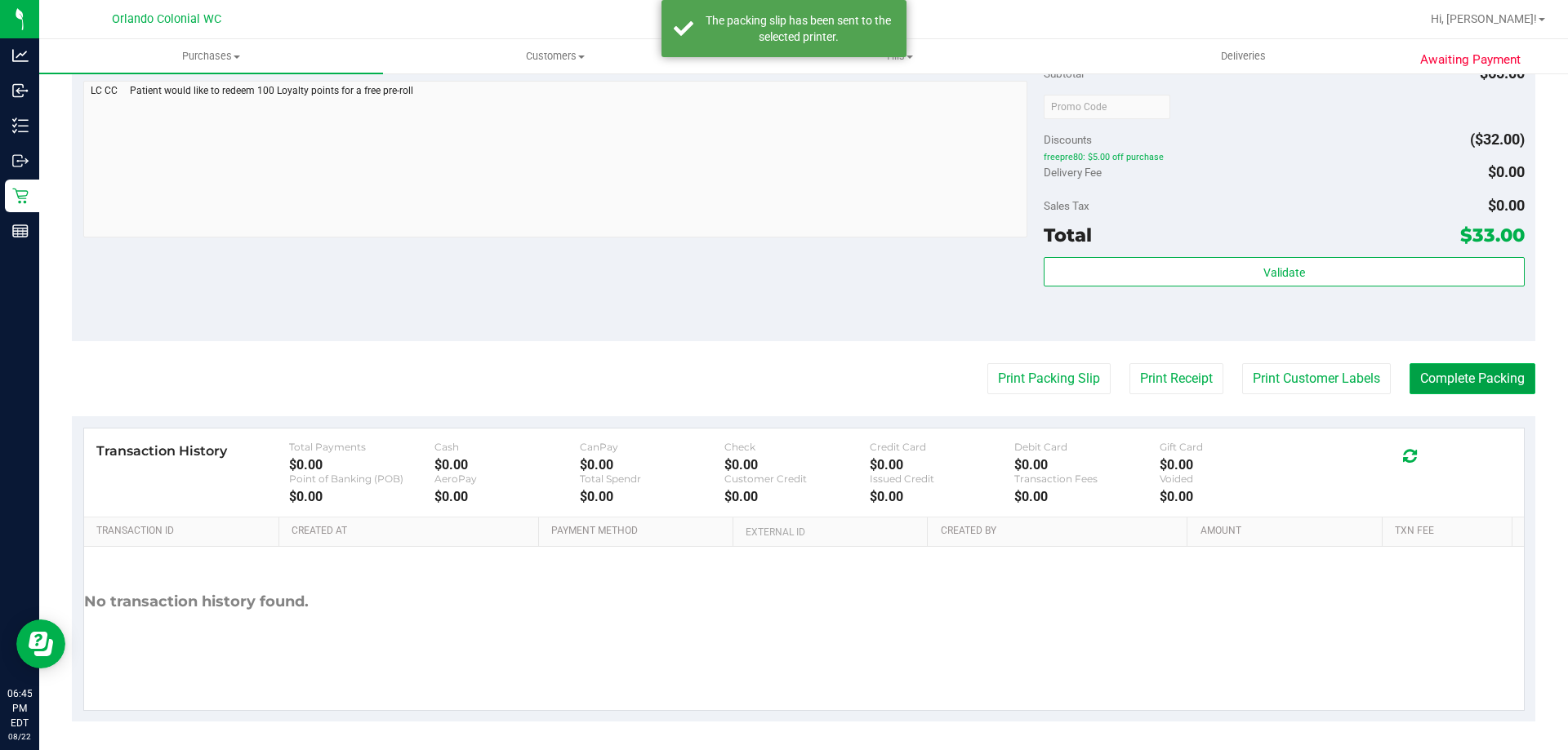
click at [1470, 382] on button "Complete Packing" at bounding box center [1472, 378] width 126 height 31
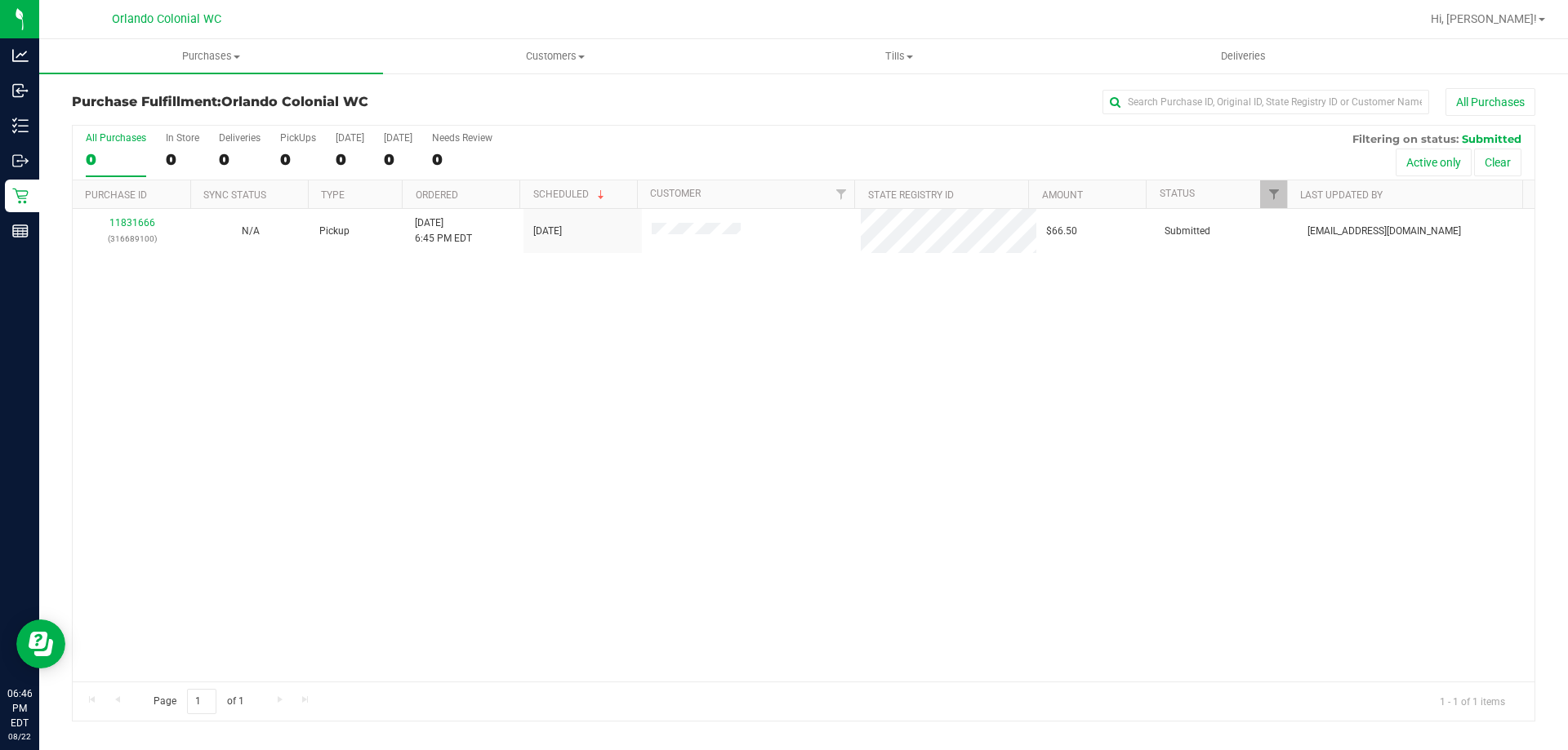
click at [141, 223] on link "11831666" at bounding box center [131, 223] width 45 height 12
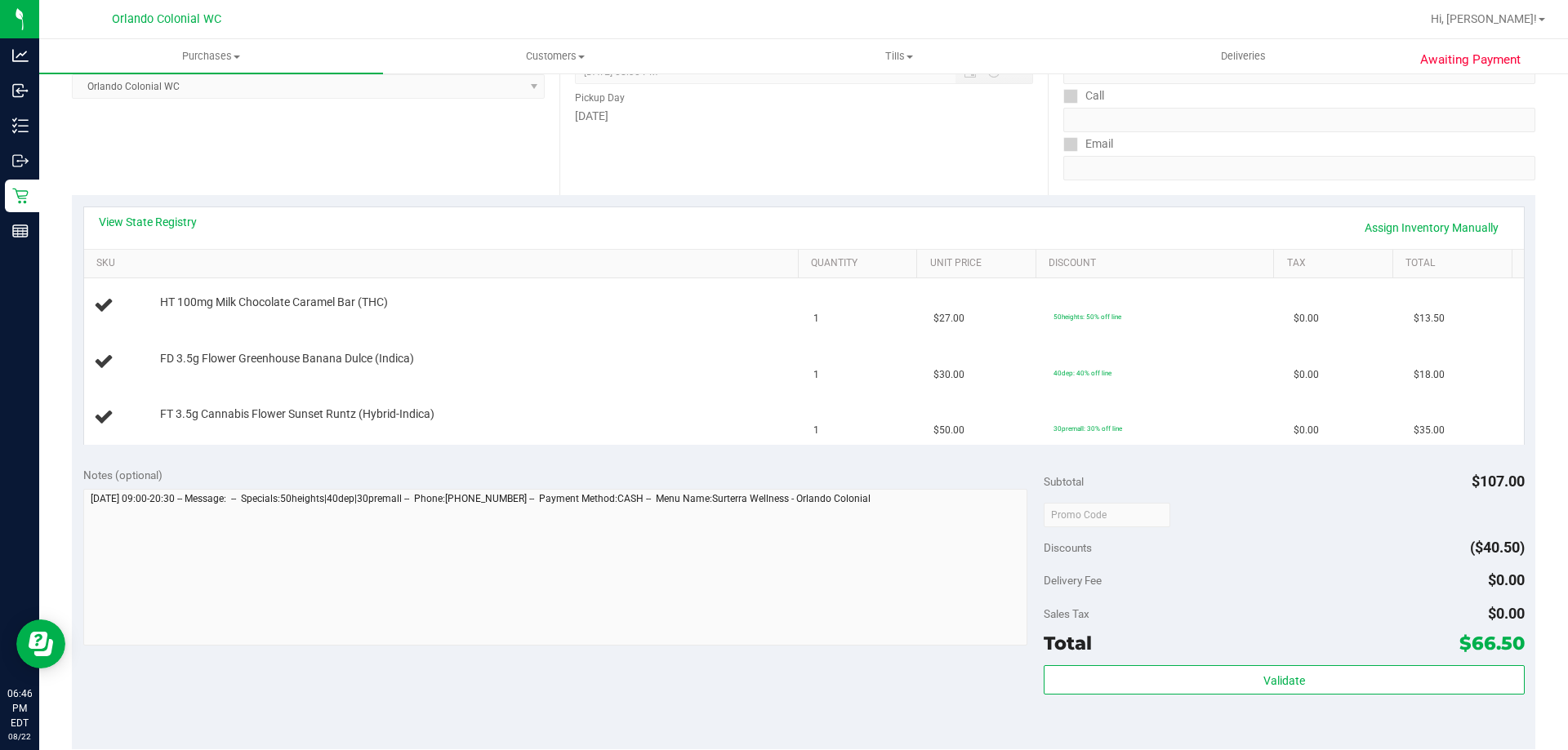
scroll to position [244, 0]
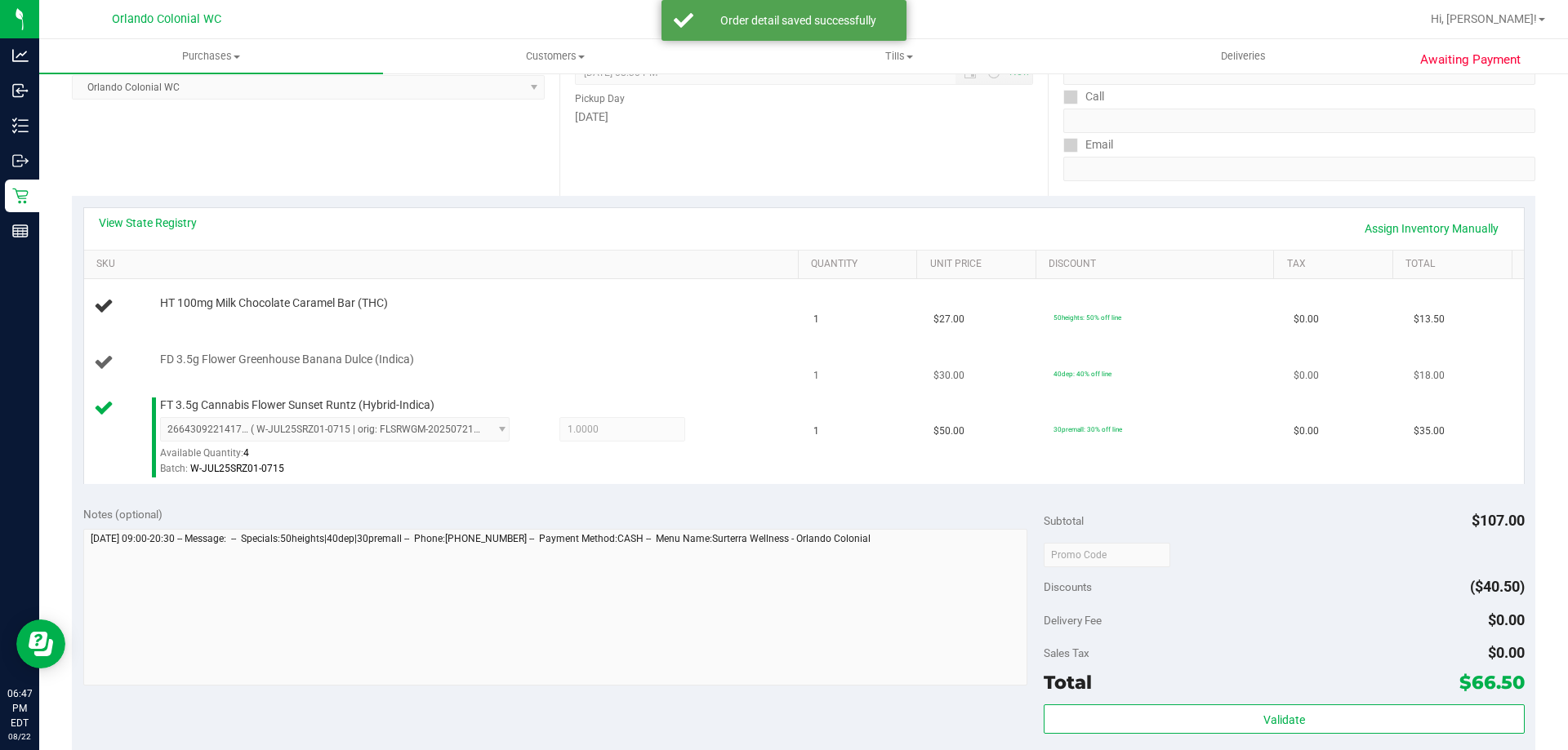
click at [318, 353] on span "FD 3.5g Flower Greenhouse Banana Dulce (Indica)" at bounding box center [287, 360] width 254 height 15
copy div "FD 3.5g Flower Greenhouse Banana Dulce (Indica)"
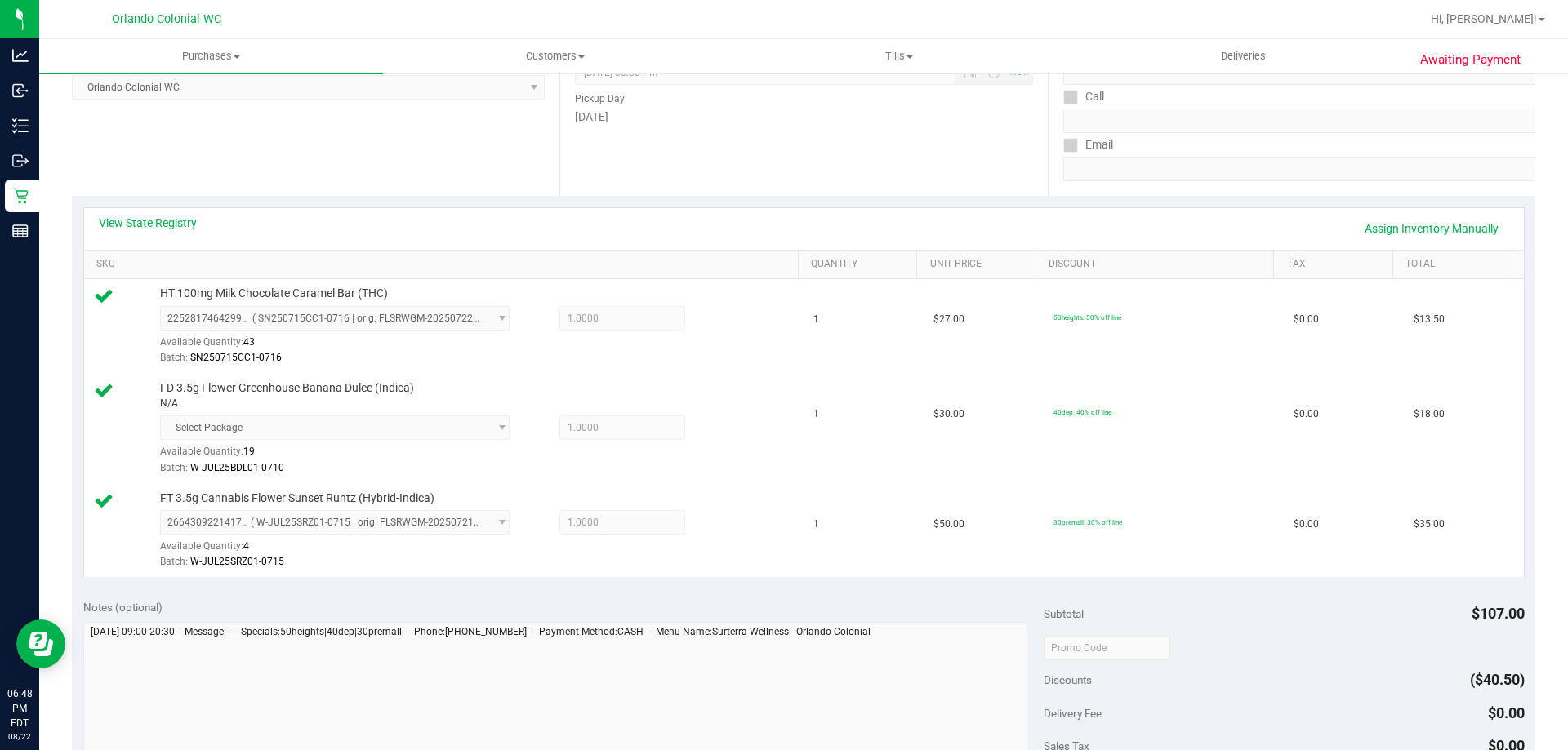
scroll to position [790, 0]
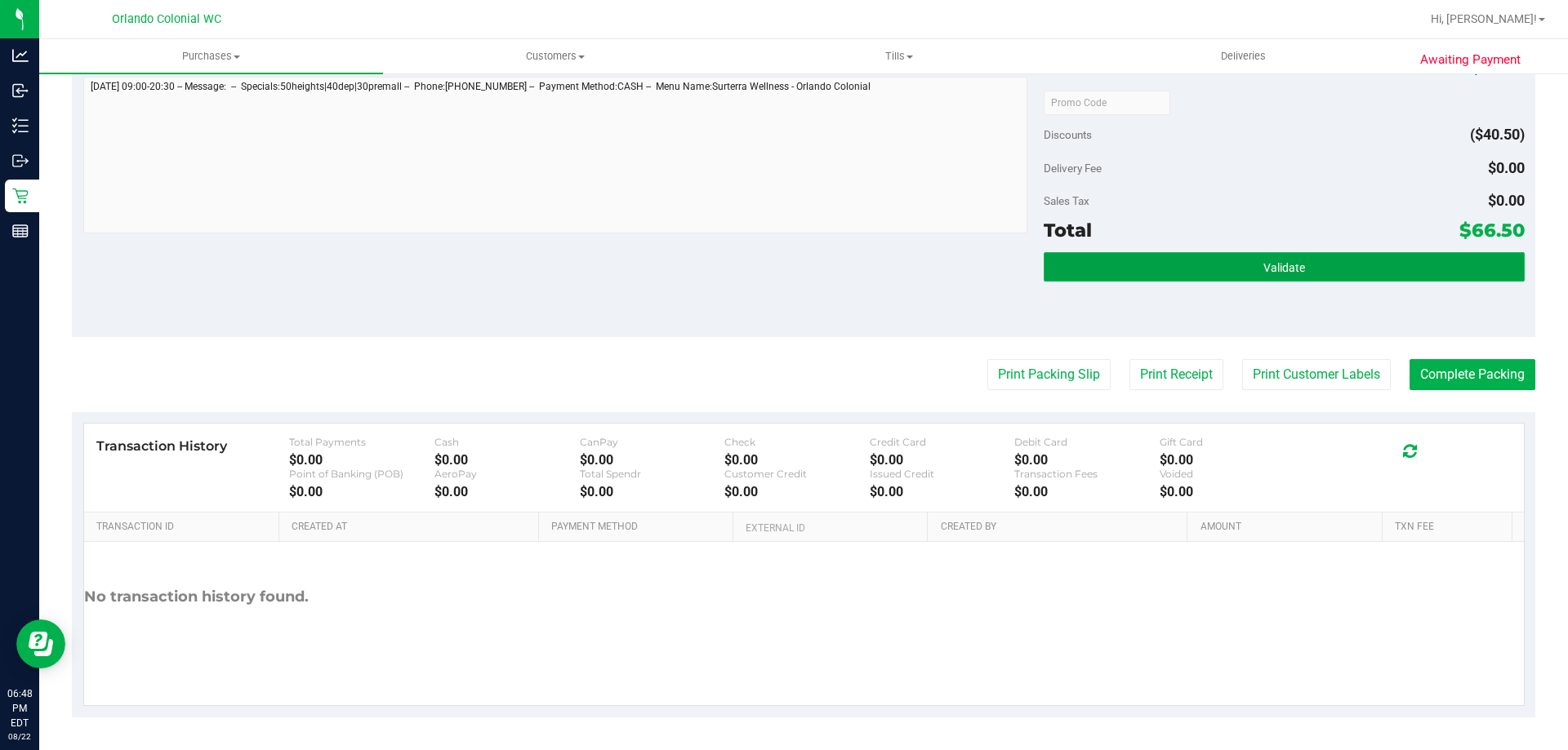
click at [1156, 277] on button "Validate" at bounding box center [1283, 266] width 480 height 29
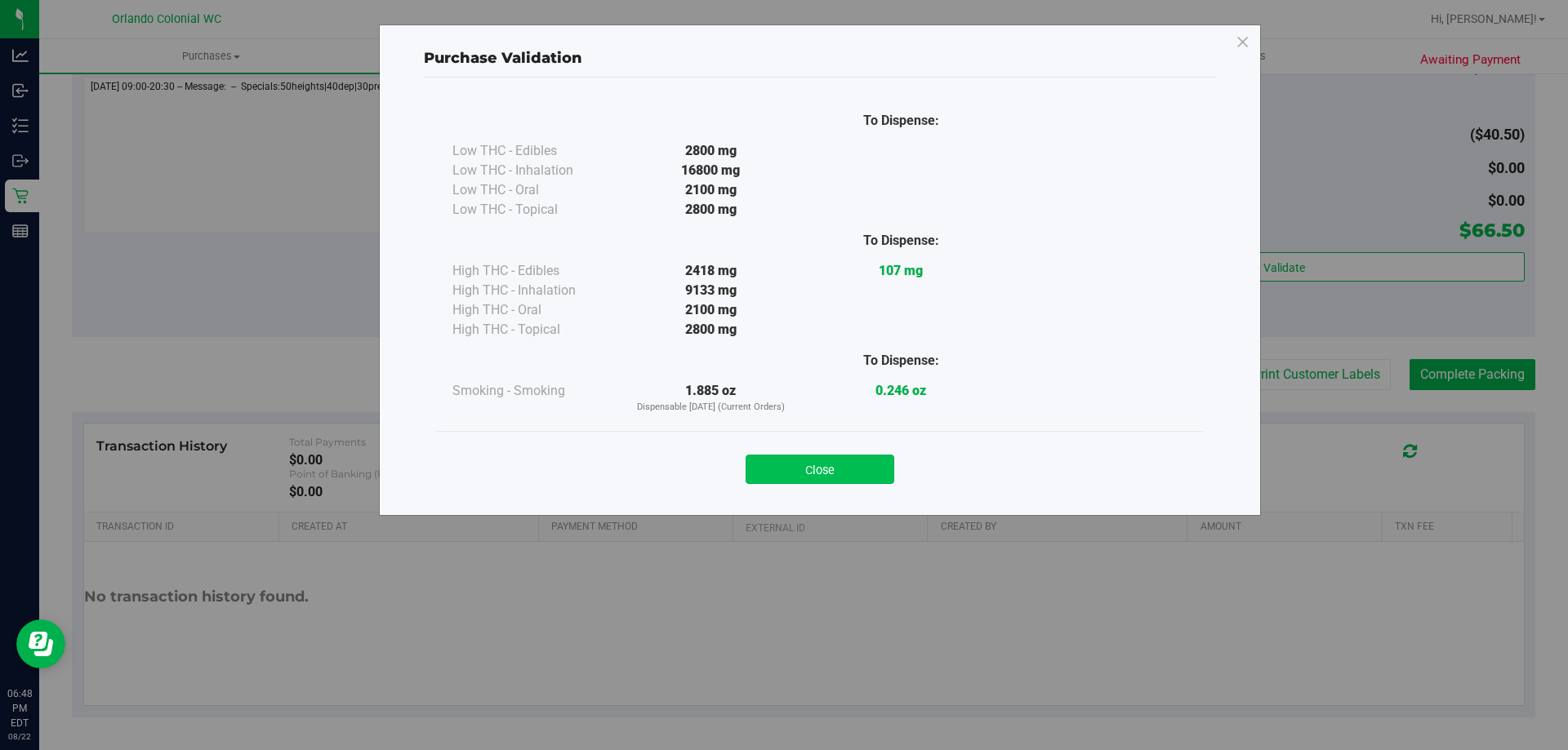
click at [850, 466] on button "Close" at bounding box center [820, 469] width 149 height 29
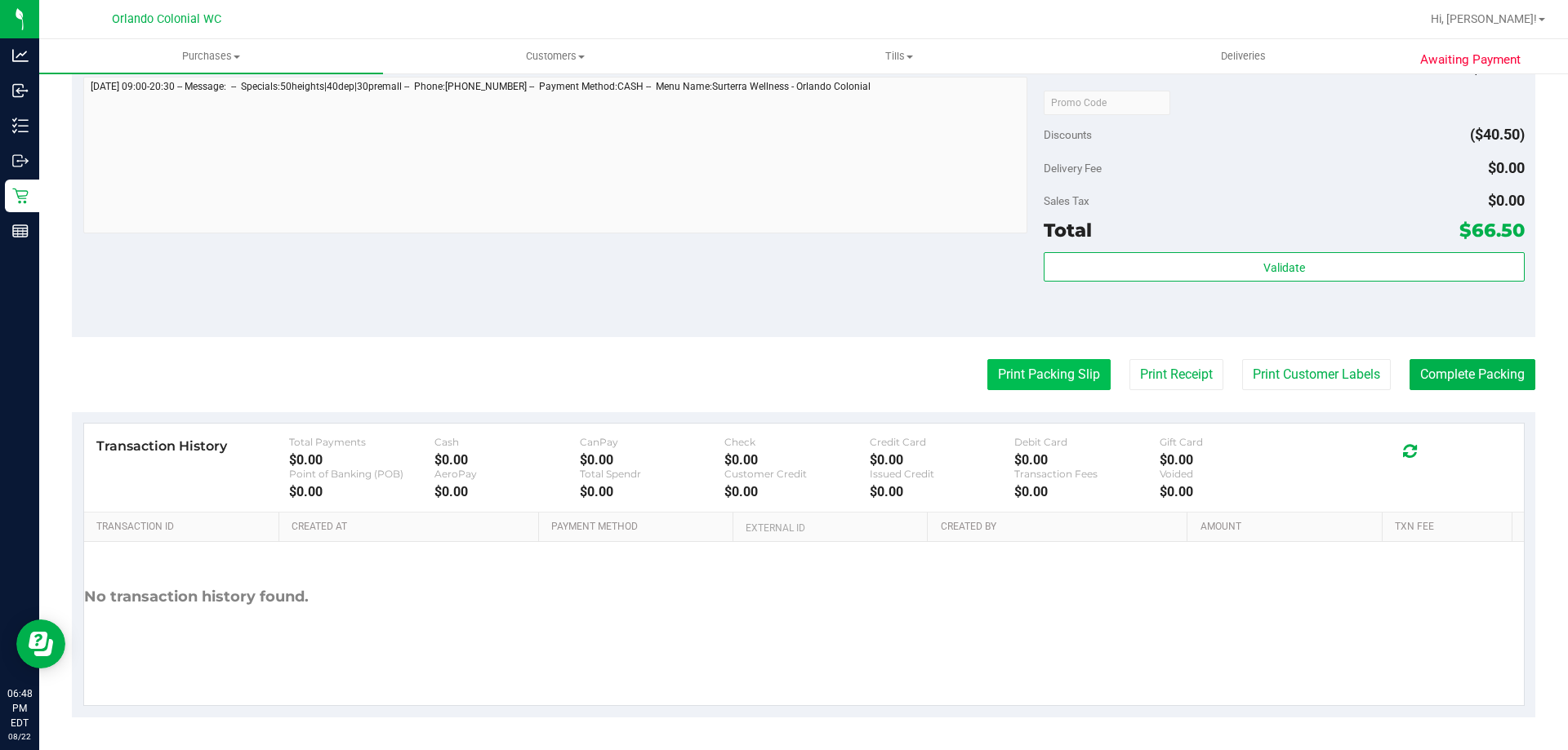
click at [1058, 382] on button "Print Packing Slip" at bounding box center [1050, 375] width 124 height 31
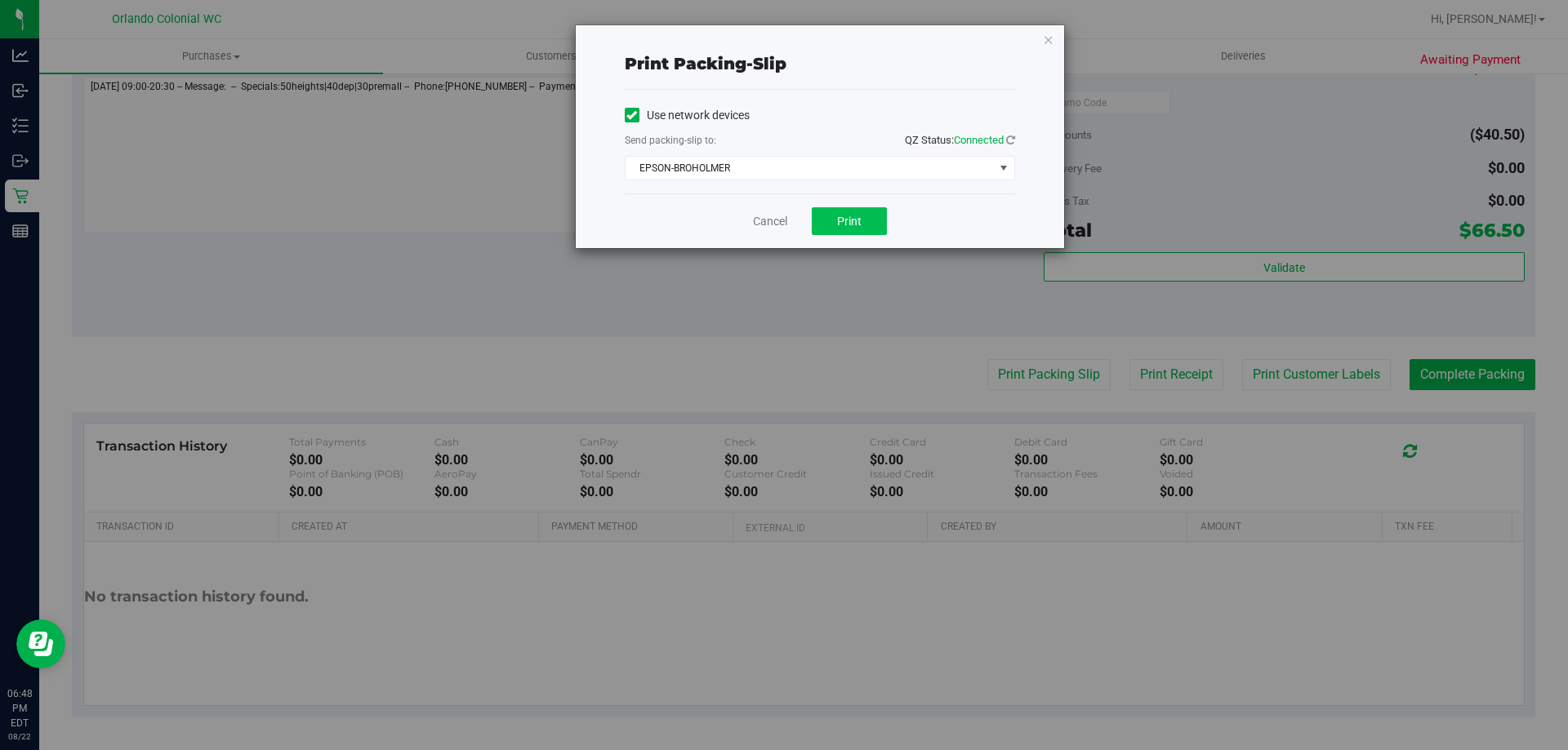
click at [862, 231] on button "Print" at bounding box center [850, 221] width 75 height 28
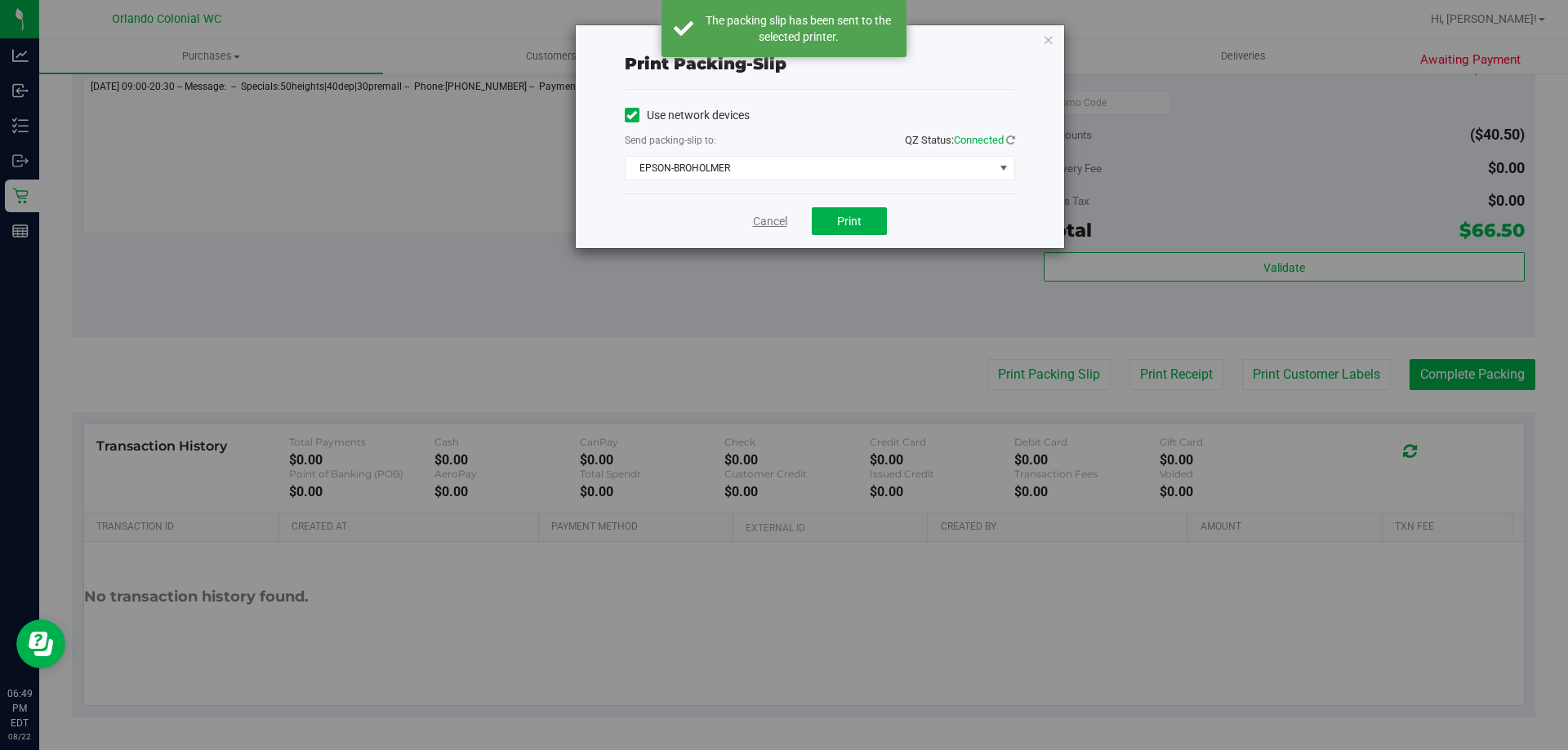
click at [755, 221] on link "Cancel" at bounding box center [770, 222] width 35 height 17
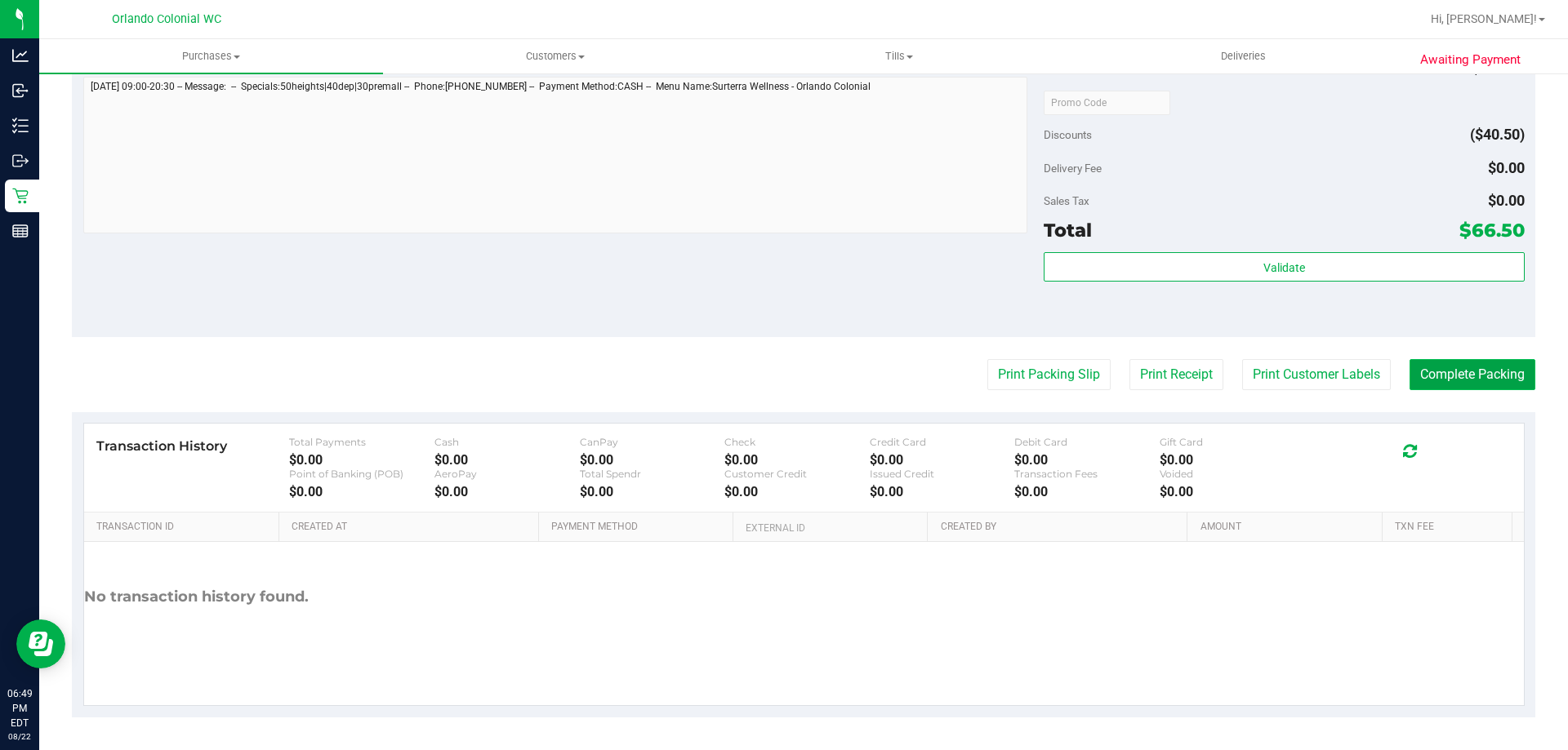
click at [1479, 363] on button "Complete Packing" at bounding box center [1472, 375] width 126 height 31
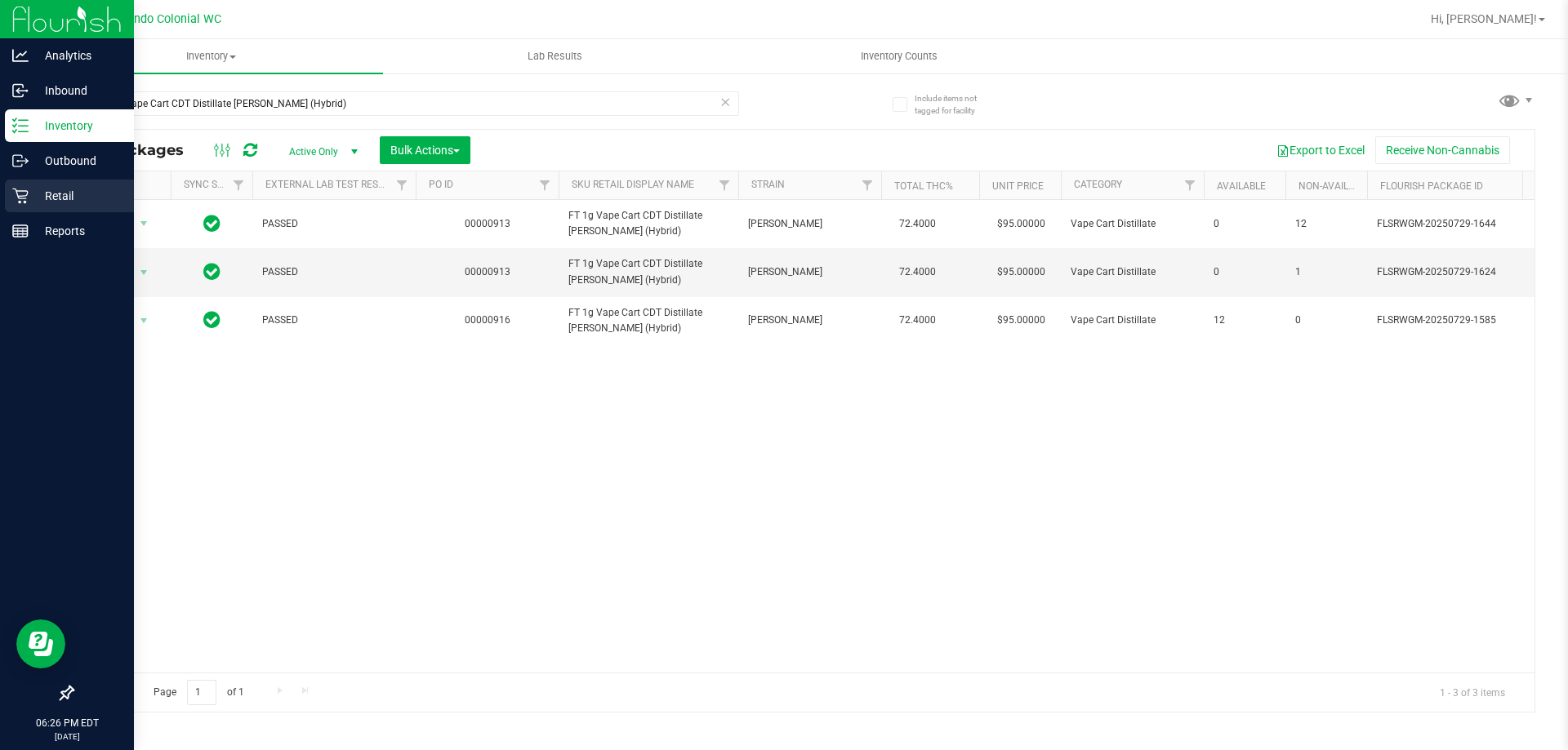
click at [18, 190] on icon at bounding box center [20, 196] width 16 height 16
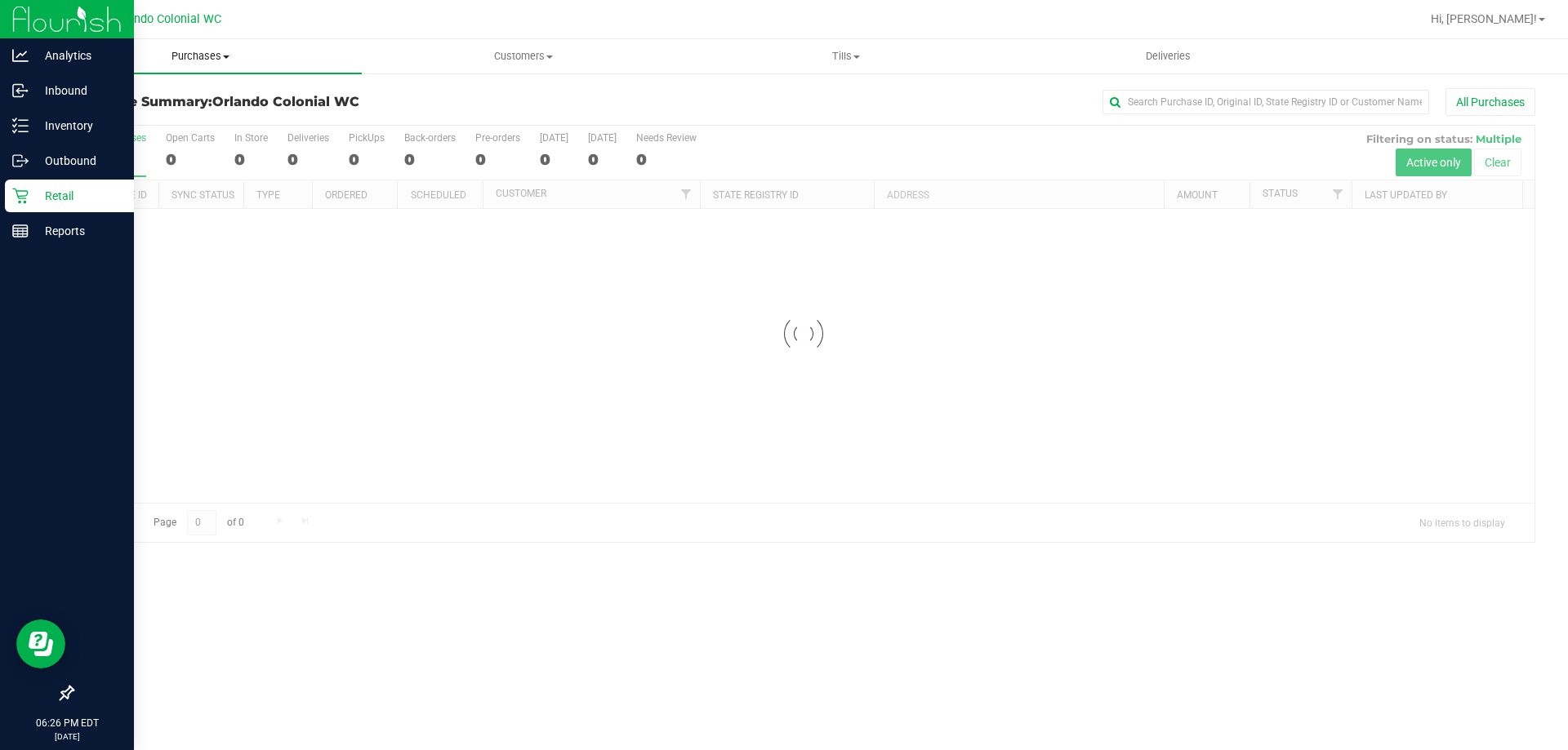
click at [196, 59] on span "Purchases" at bounding box center [201, 56] width 322 height 14
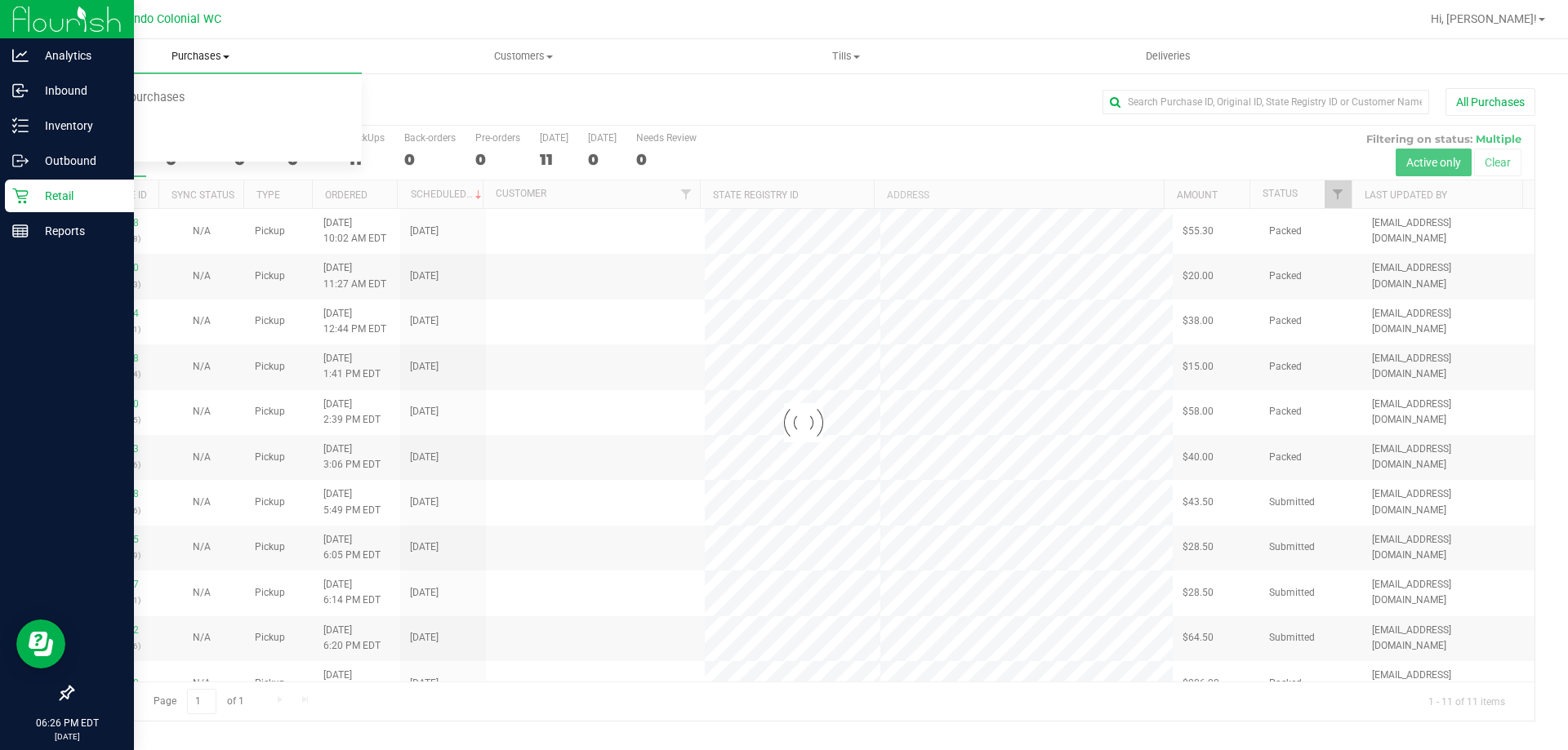
click at [83, 122] on span "Fulfillment" at bounding box center [90, 118] width 101 height 14
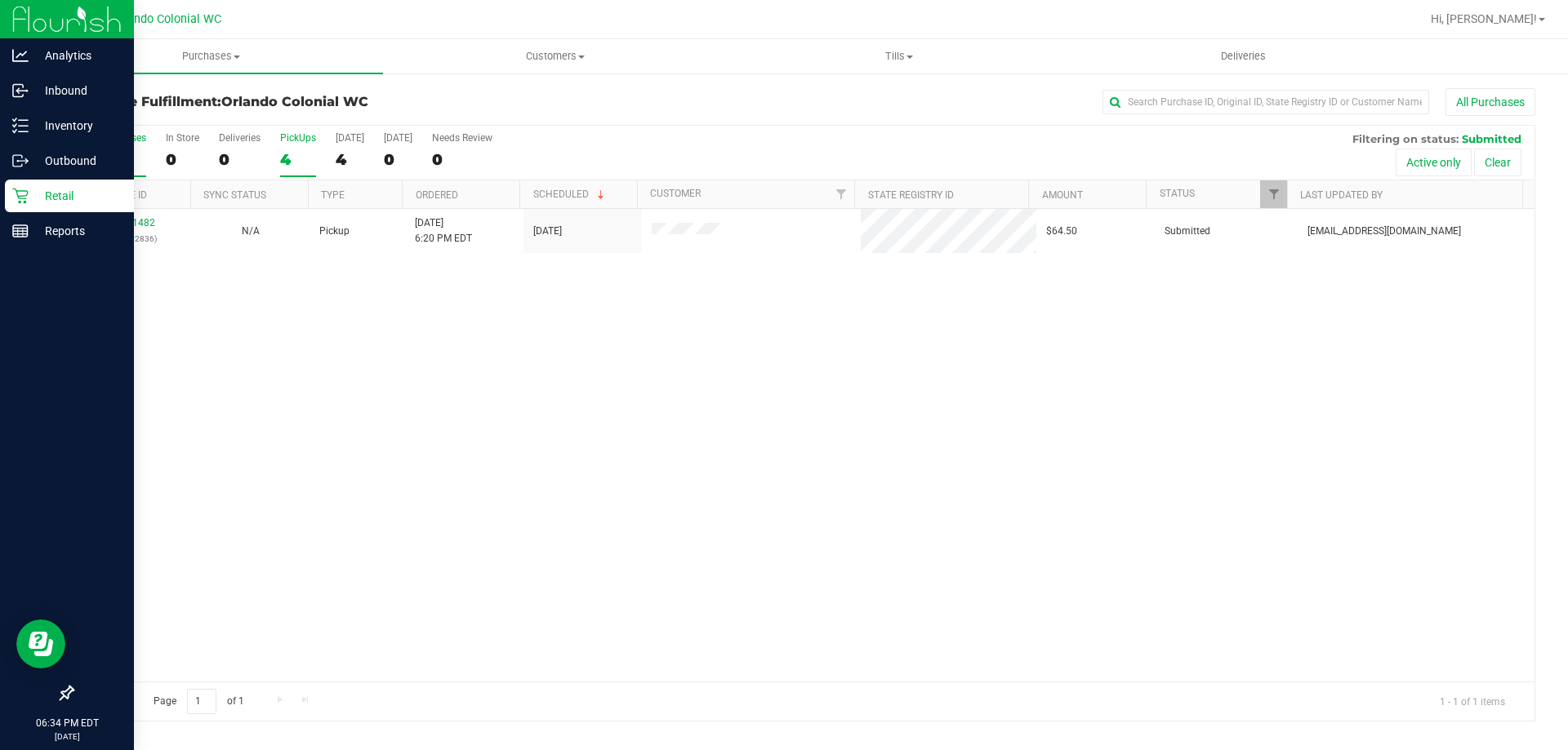
click at [292, 135] on div "PickUps" at bounding box center [297, 138] width 36 height 12
click at [0, 0] on input "PickUps 4" at bounding box center [0, 0] width 0 height 0
click at [486, 454] on div "11831482 (316682836) N/A Pickup 8/22/2025 6:20 PM EDT 8/22/2025 $64.50 Submitte…" at bounding box center [803, 446] width 1462 height 473
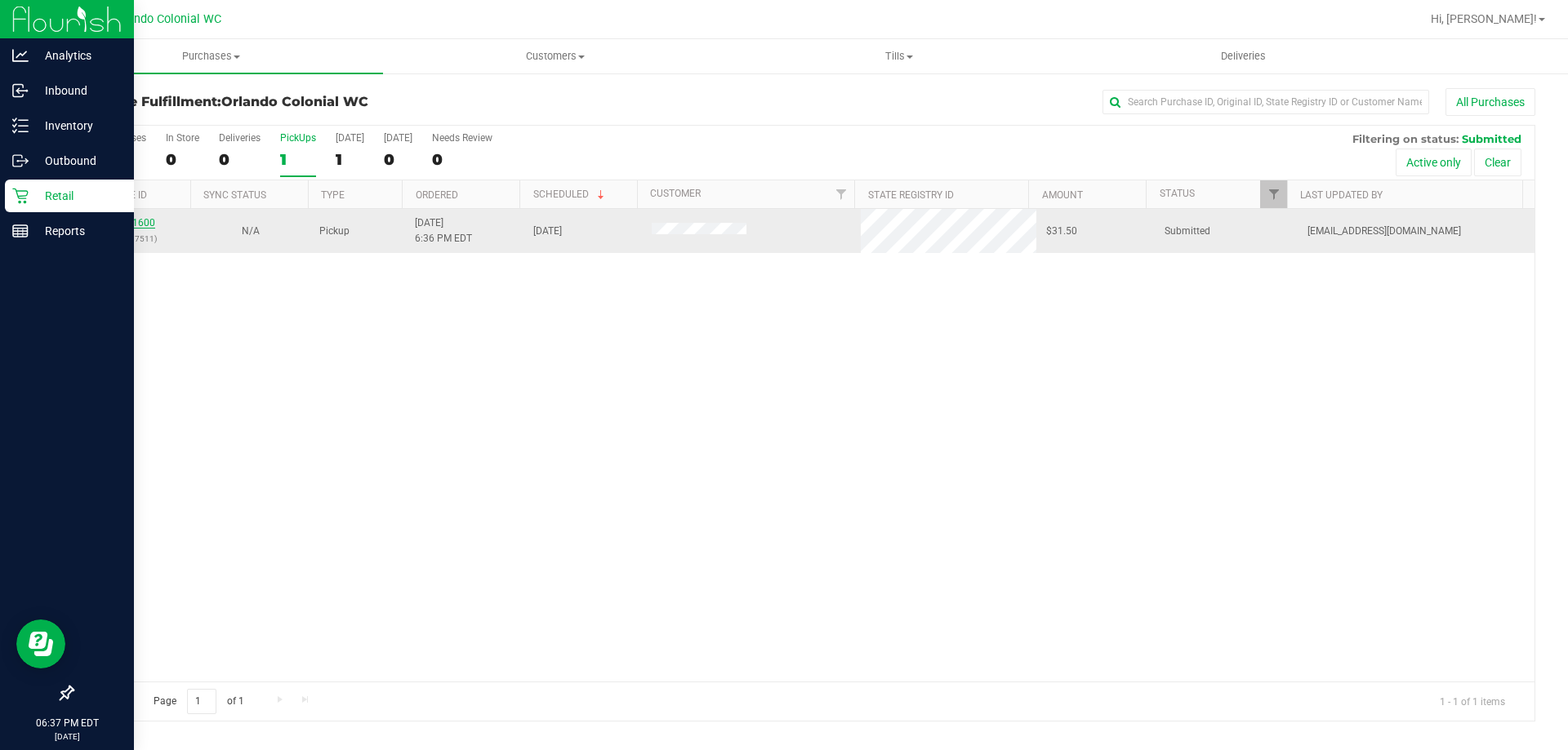
click at [138, 224] on link "11831600" at bounding box center [131, 223] width 45 height 12
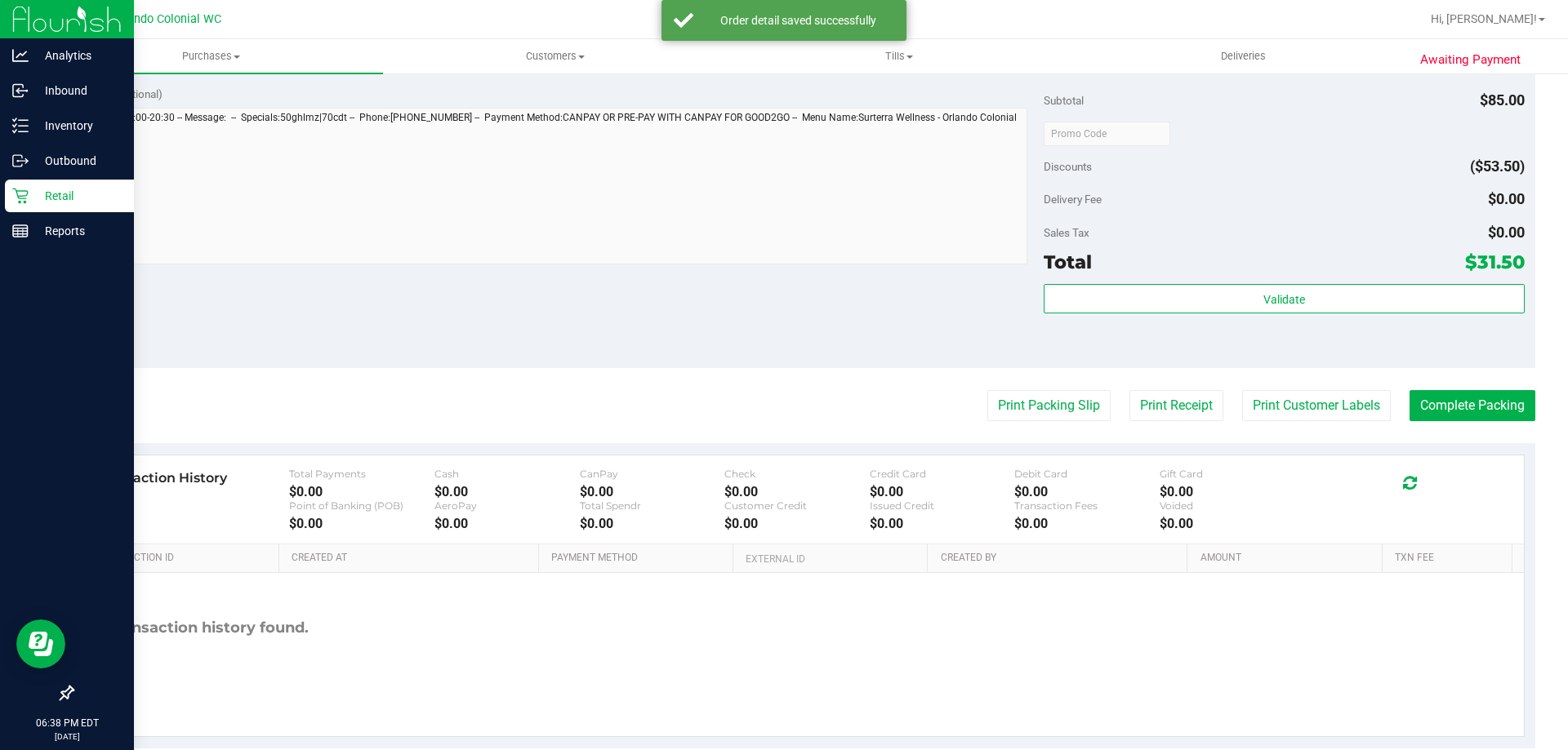
scroll to position [657, 0]
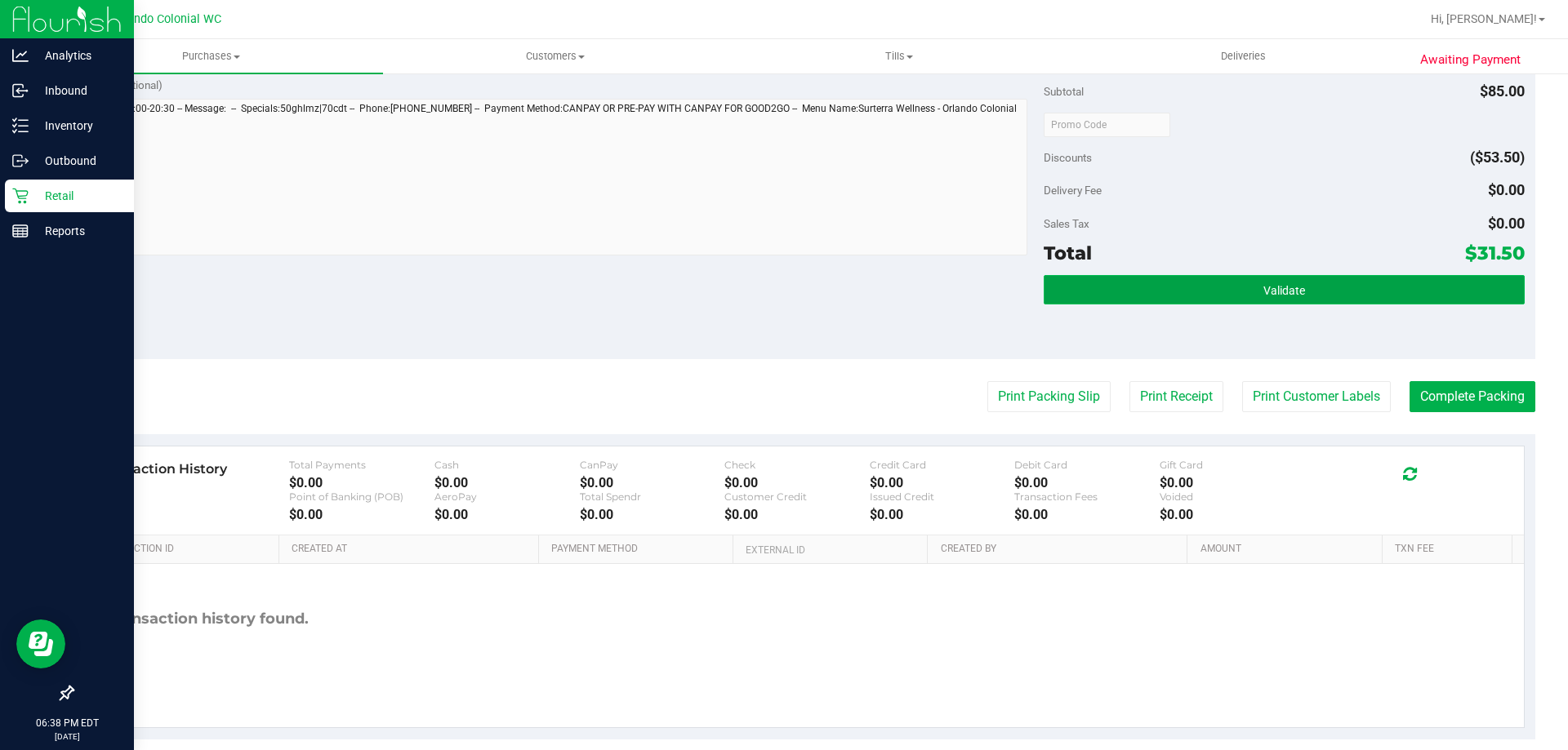
click at [1204, 292] on button "Validate" at bounding box center [1283, 290] width 480 height 29
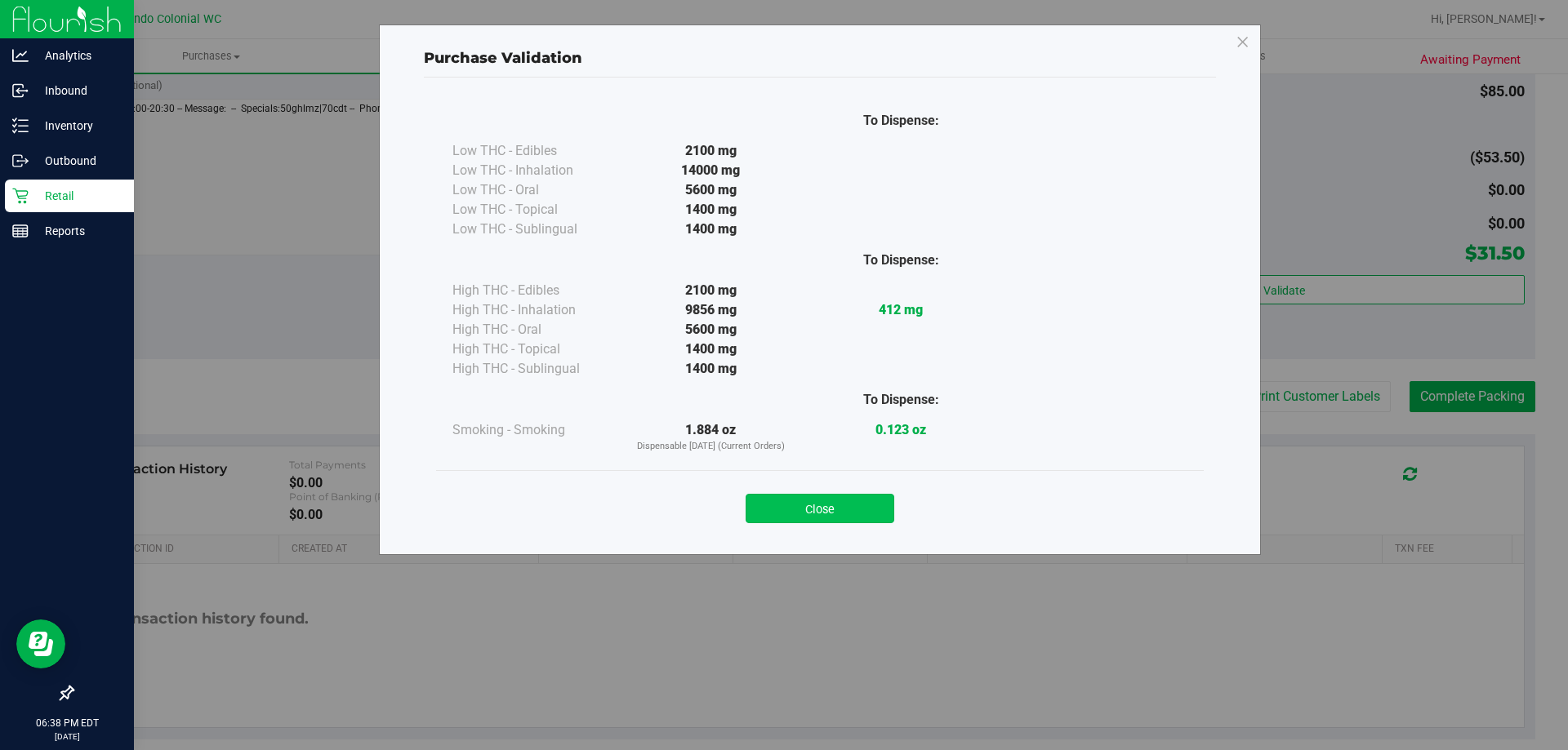
click at [839, 509] on button "Close" at bounding box center [820, 509] width 149 height 29
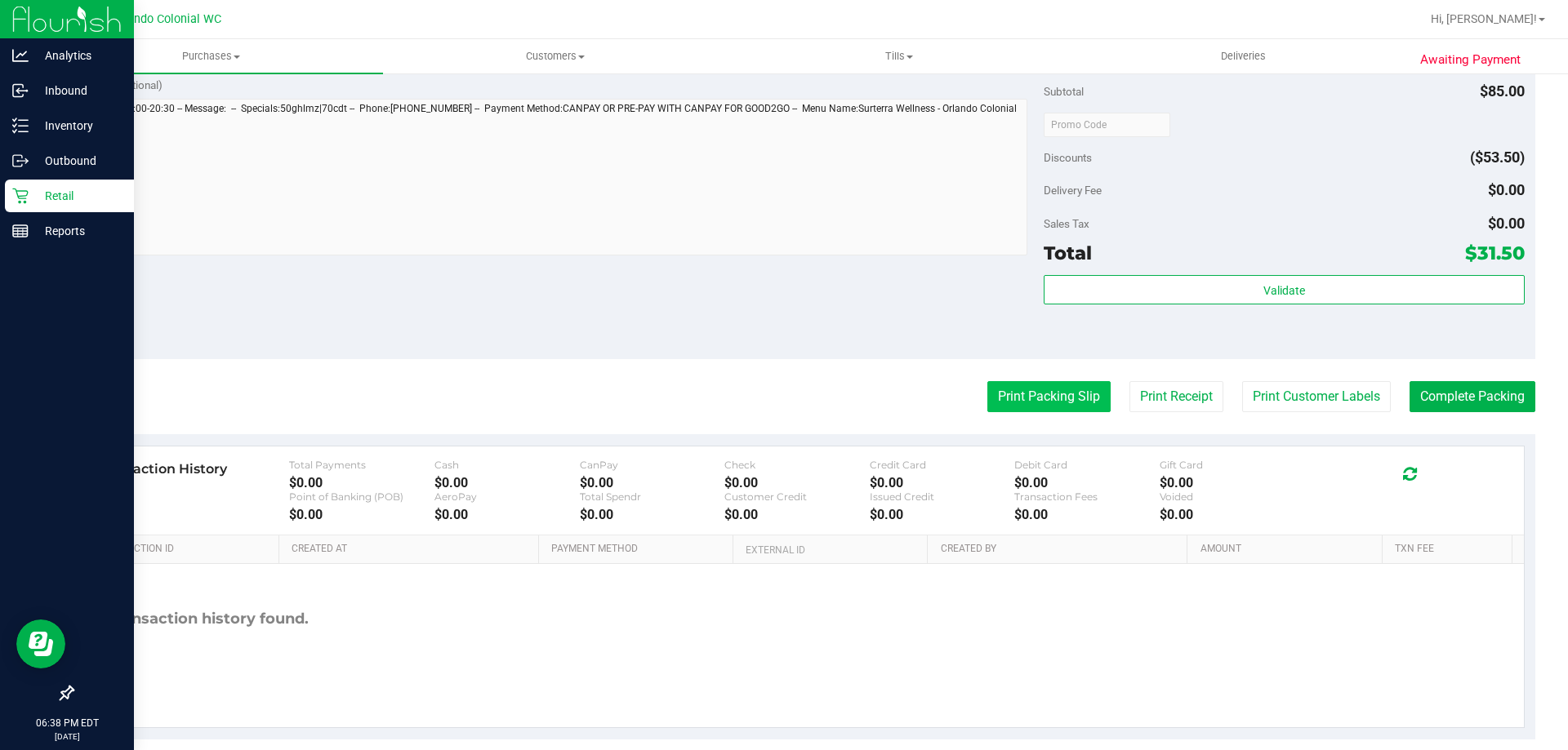
click at [1025, 382] on button "Print Packing Slip" at bounding box center [1050, 397] width 124 height 31
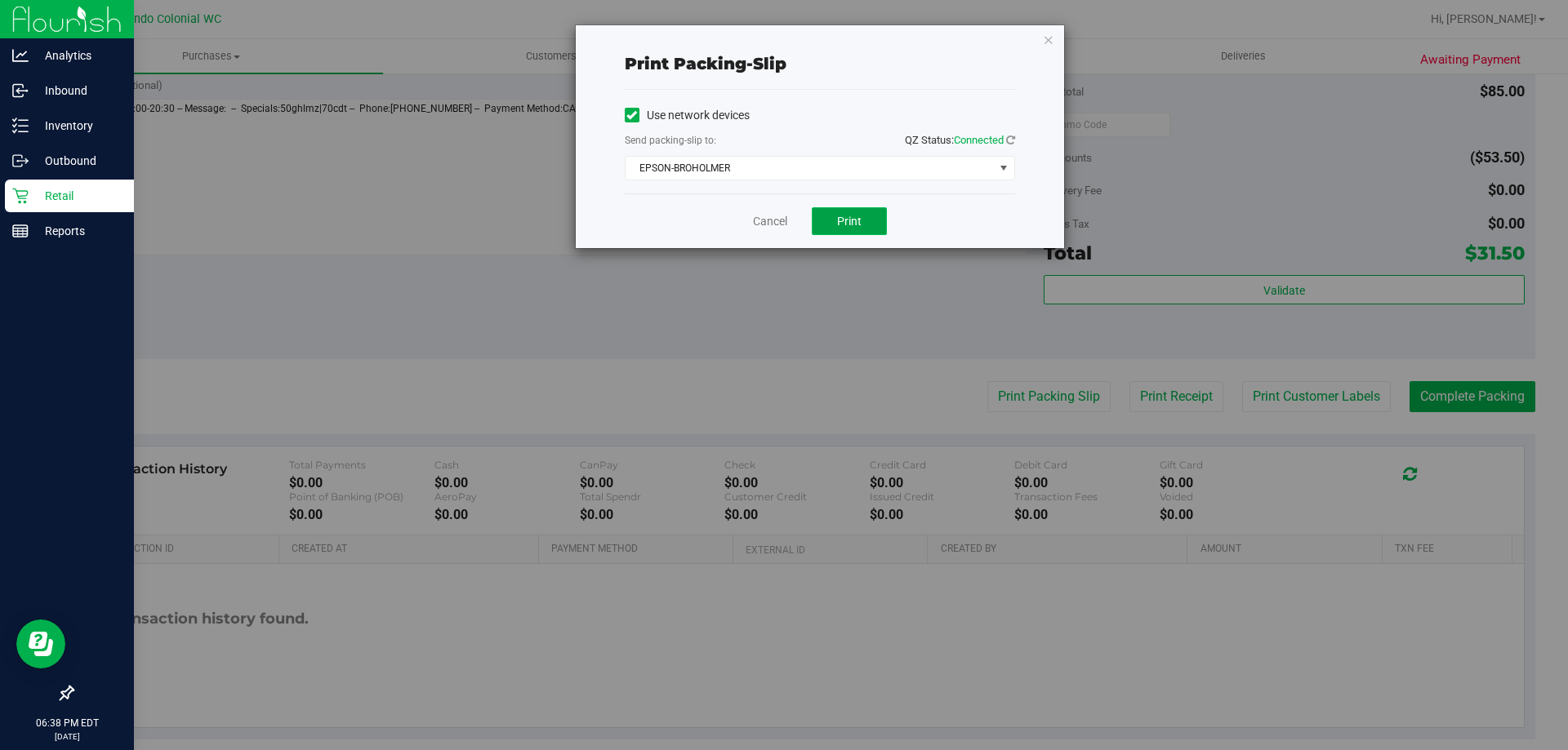
click at [861, 230] on button "Print" at bounding box center [850, 221] width 75 height 28
click at [777, 248] on div "Print packing-slip Use network devices Send packing-slip to: QZ Status: Connect…" at bounding box center [821, 136] width 490 height 225
click at [768, 223] on link "Cancel" at bounding box center [770, 222] width 35 height 17
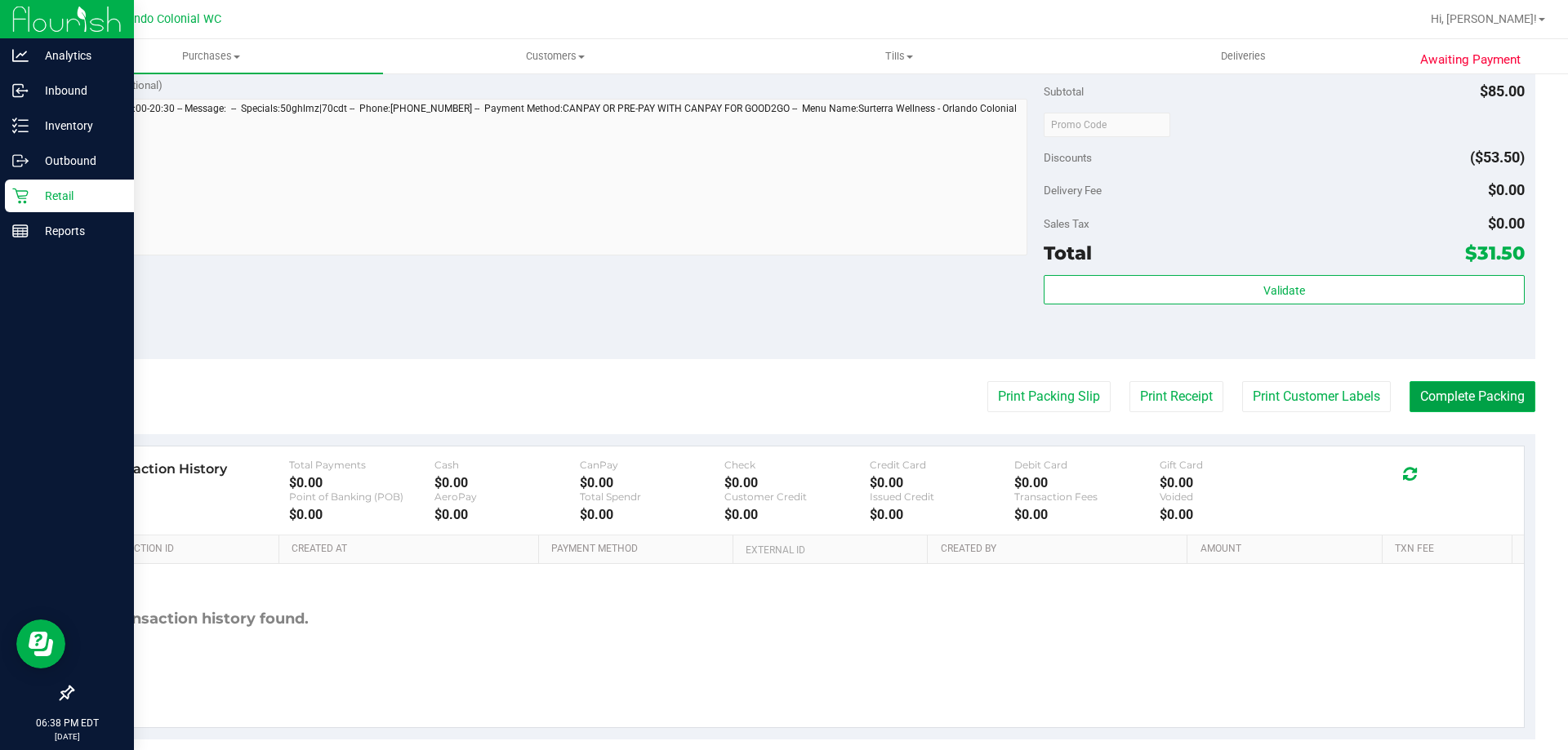
click at [1482, 398] on button "Complete Packing" at bounding box center [1472, 397] width 126 height 31
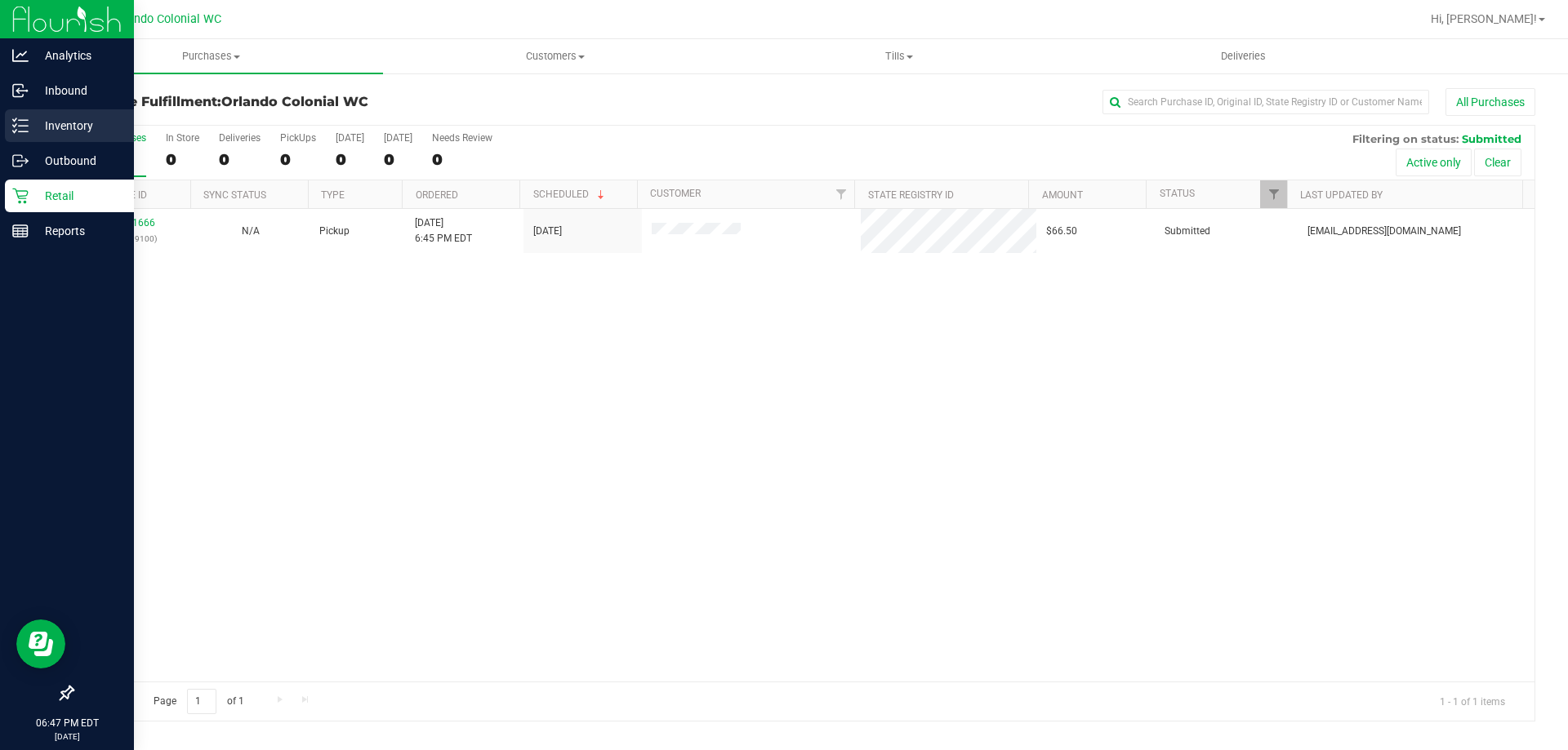
click at [34, 123] on p "Inventory" at bounding box center [78, 125] width 98 height 19
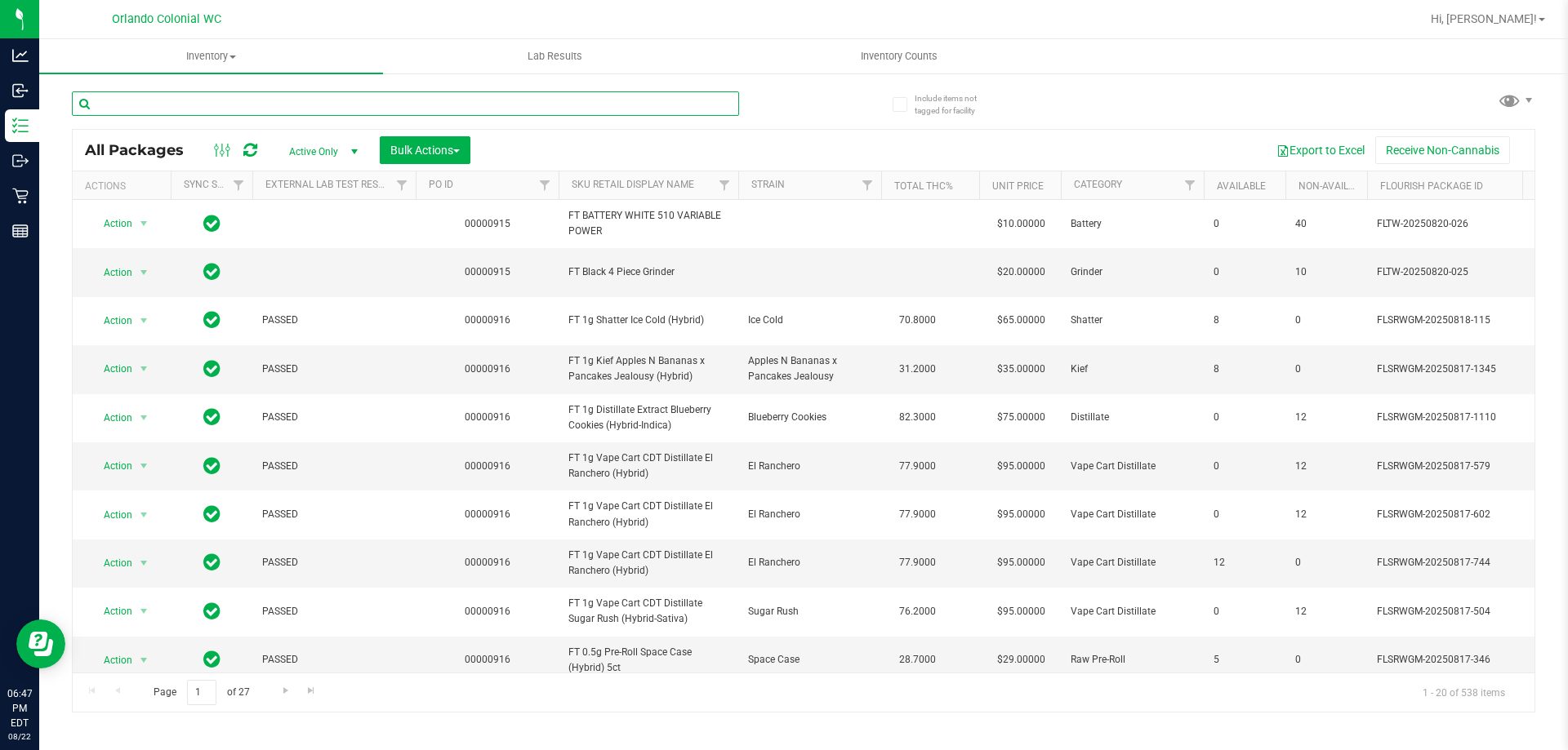
click at [286, 101] on input "text" at bounding box center [405, 103] width 667 height 24
paste input "FD 3.5g Flower Greenhouse Banana Dulce (Indica)"
type input "FD 3.5g Flower Greenhouse Banana Dulce (Indica)"
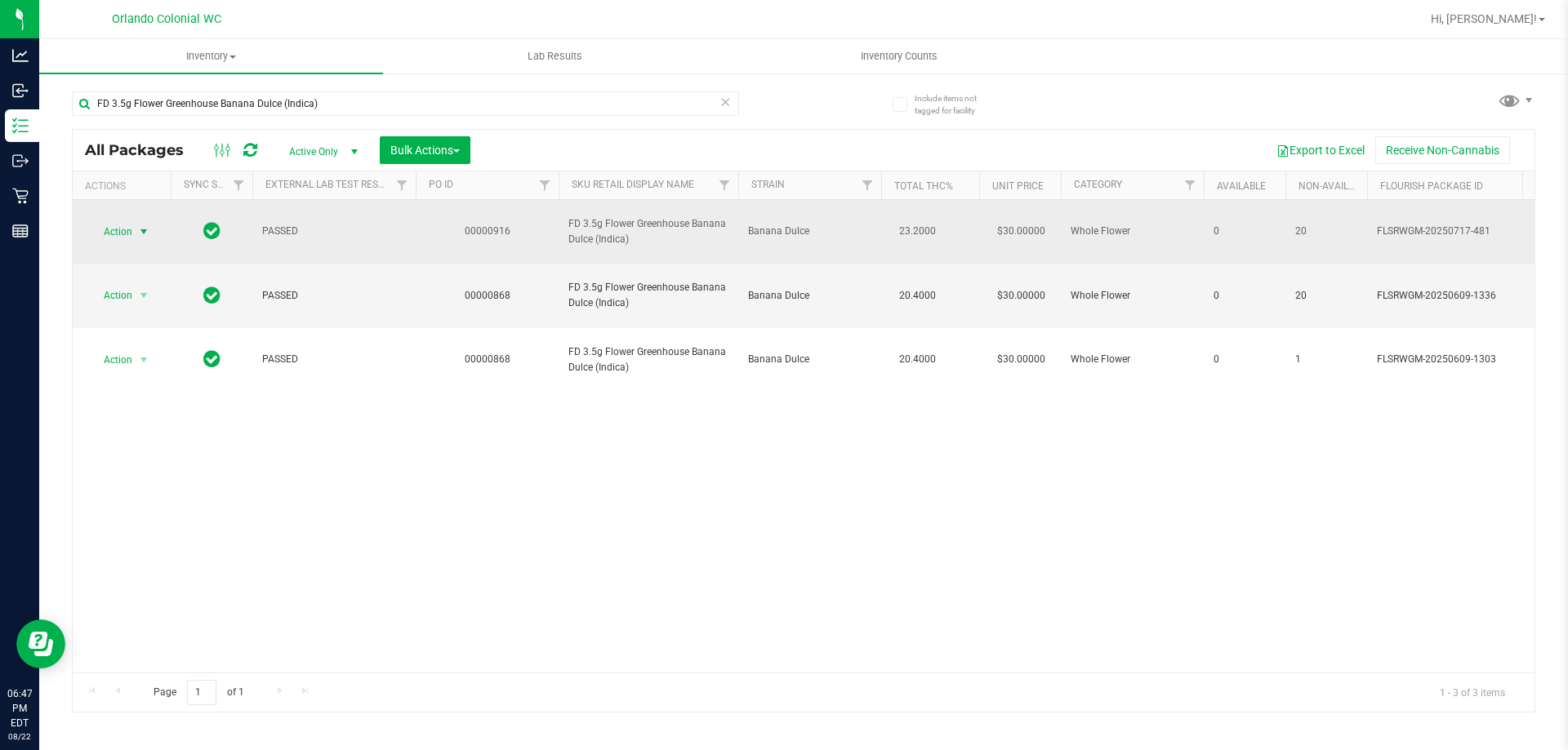
click at [129, 220] on span "Action" at bounding box center [111, 232] width 44 height 23
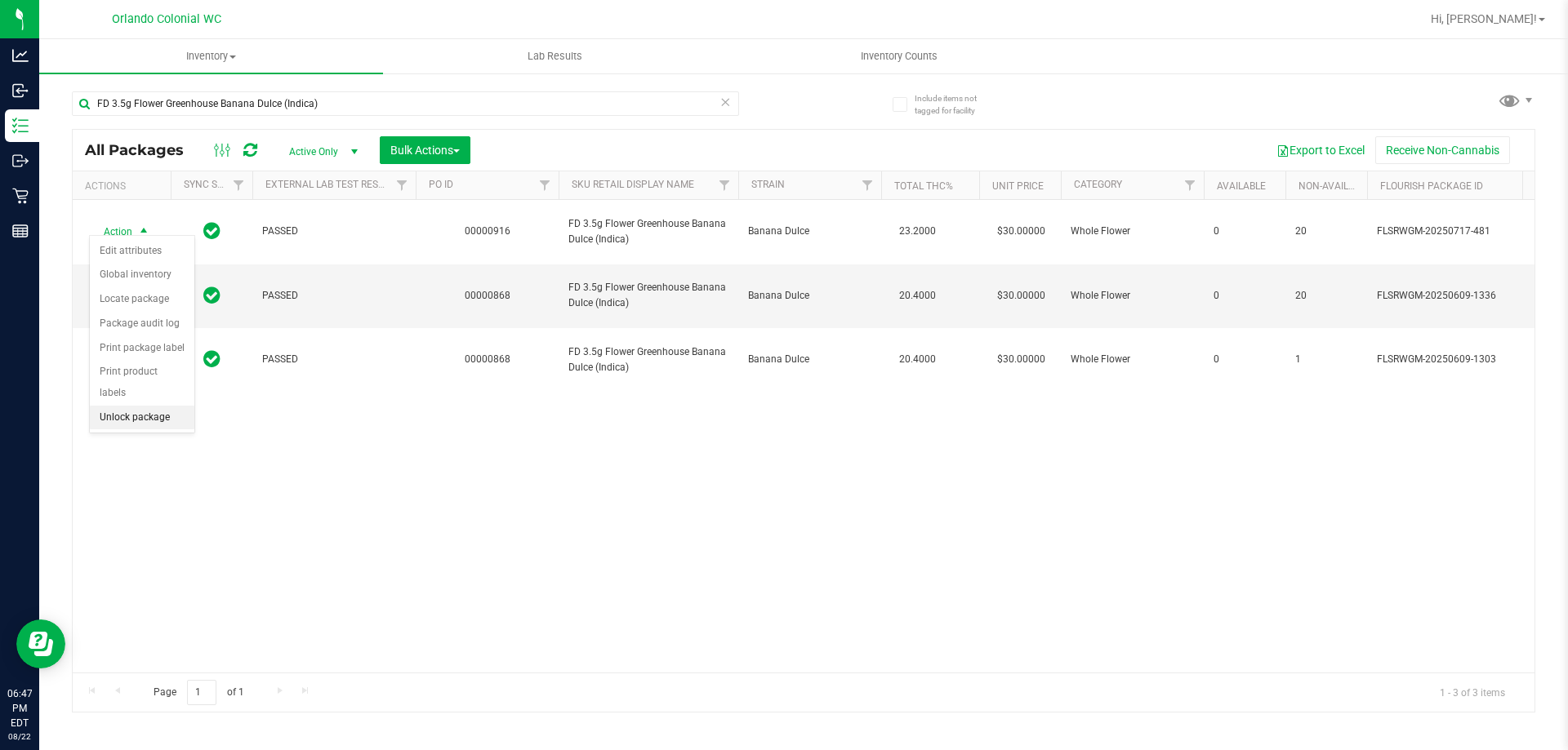
click at [135, 405] on li "Unlock package" at bounding box center [142, 417] width 104 height 24
